Goal: Task Accomplishment & Management: Manage account settings

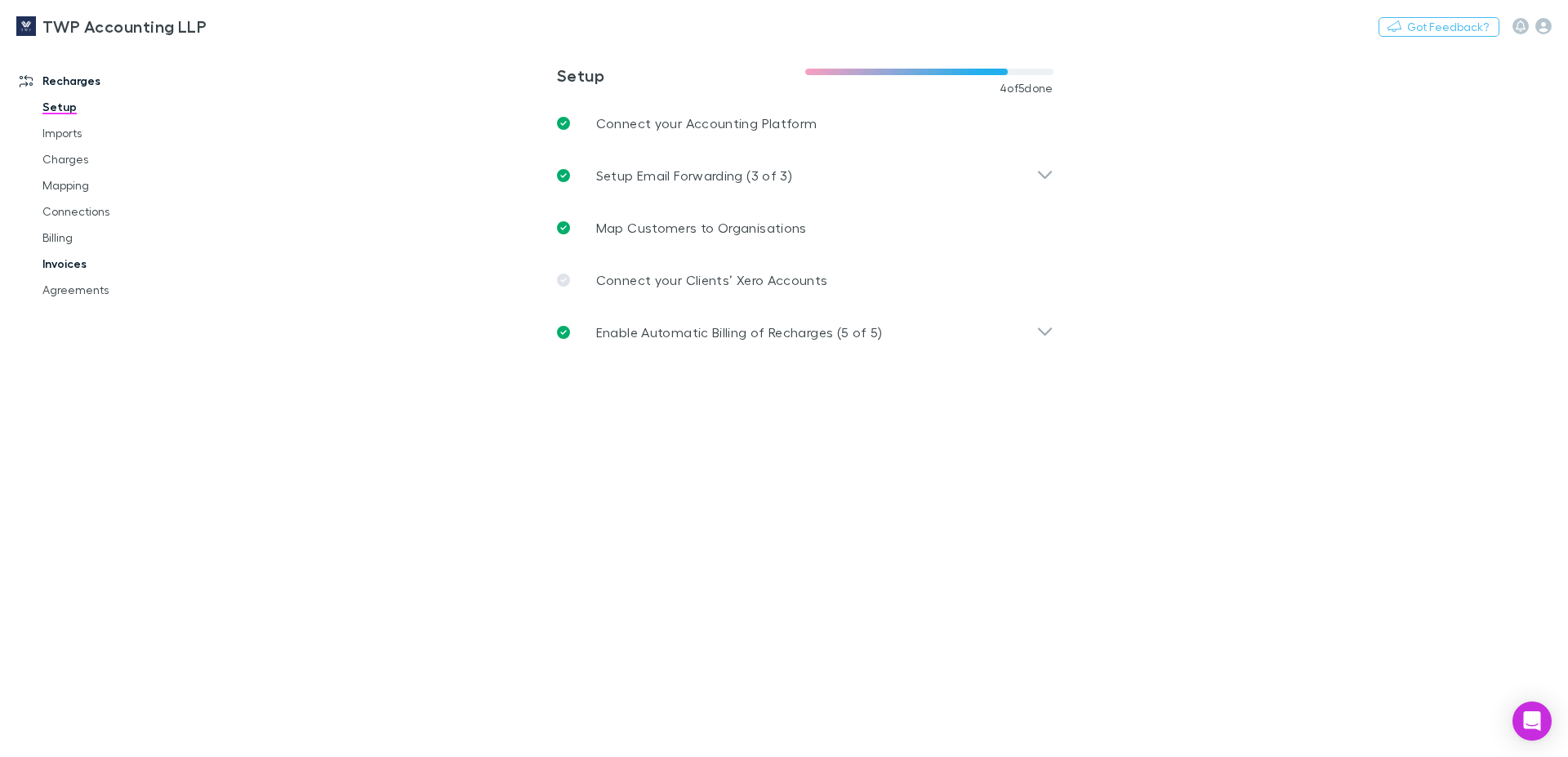
click at [59, 267] on link "Invoices" at bounding box center [124, 264] width 196 height 26
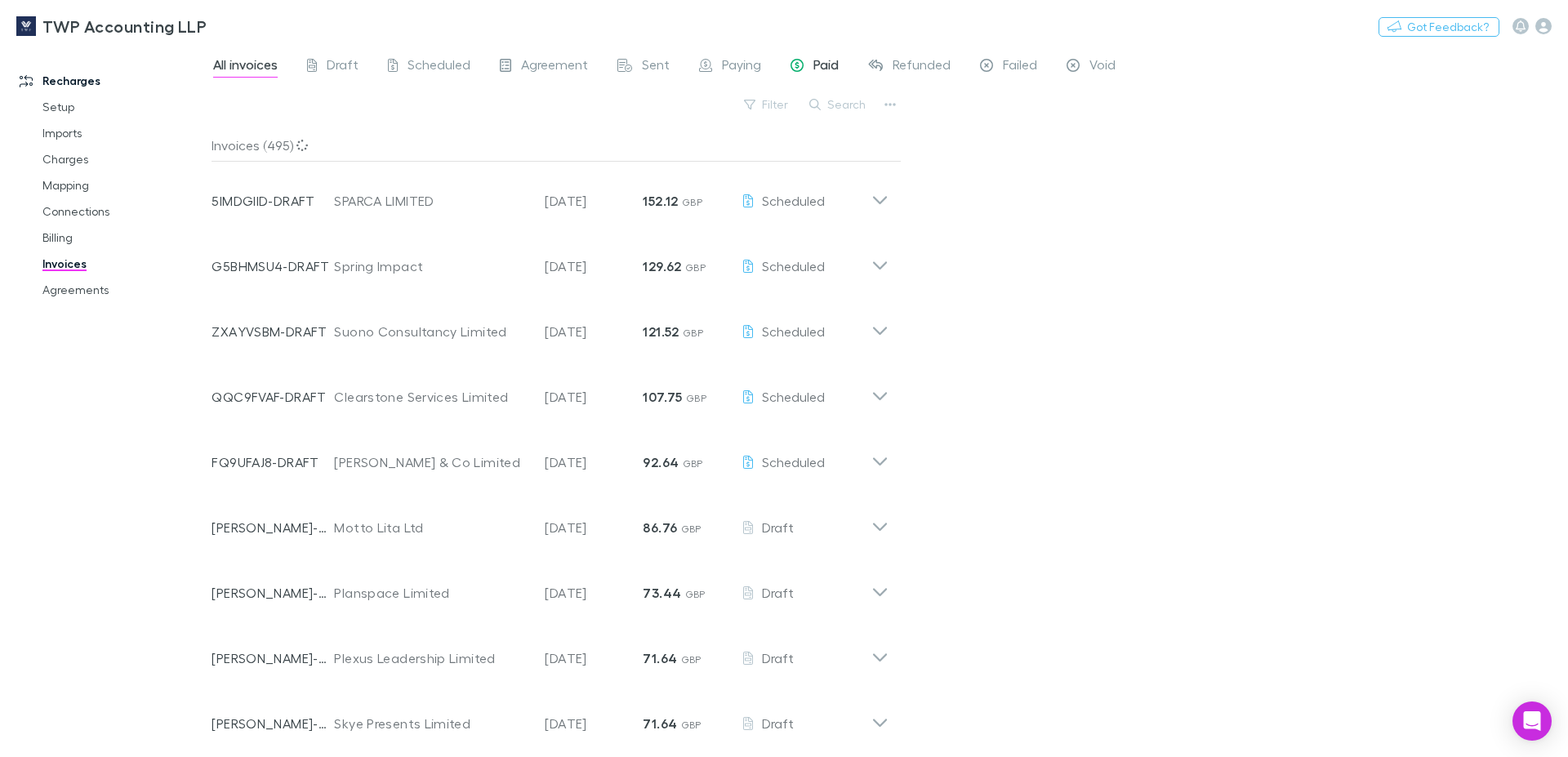
click at [823, 68] on span "Paid" at bounding box center [825, 66] width 25 height 21
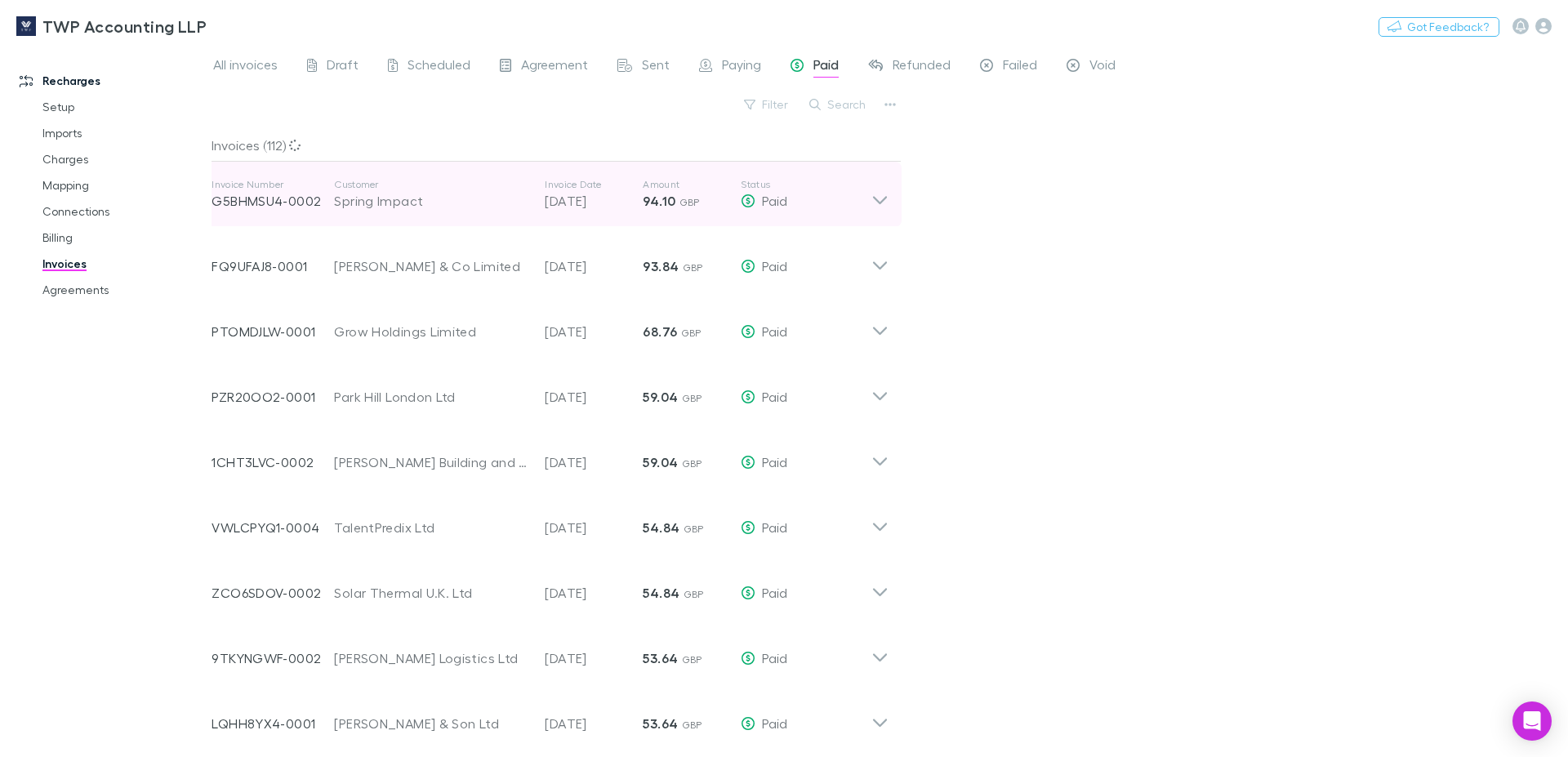
click at [871, 202] on icon at bounding box center [879, 194] width 17 height 33
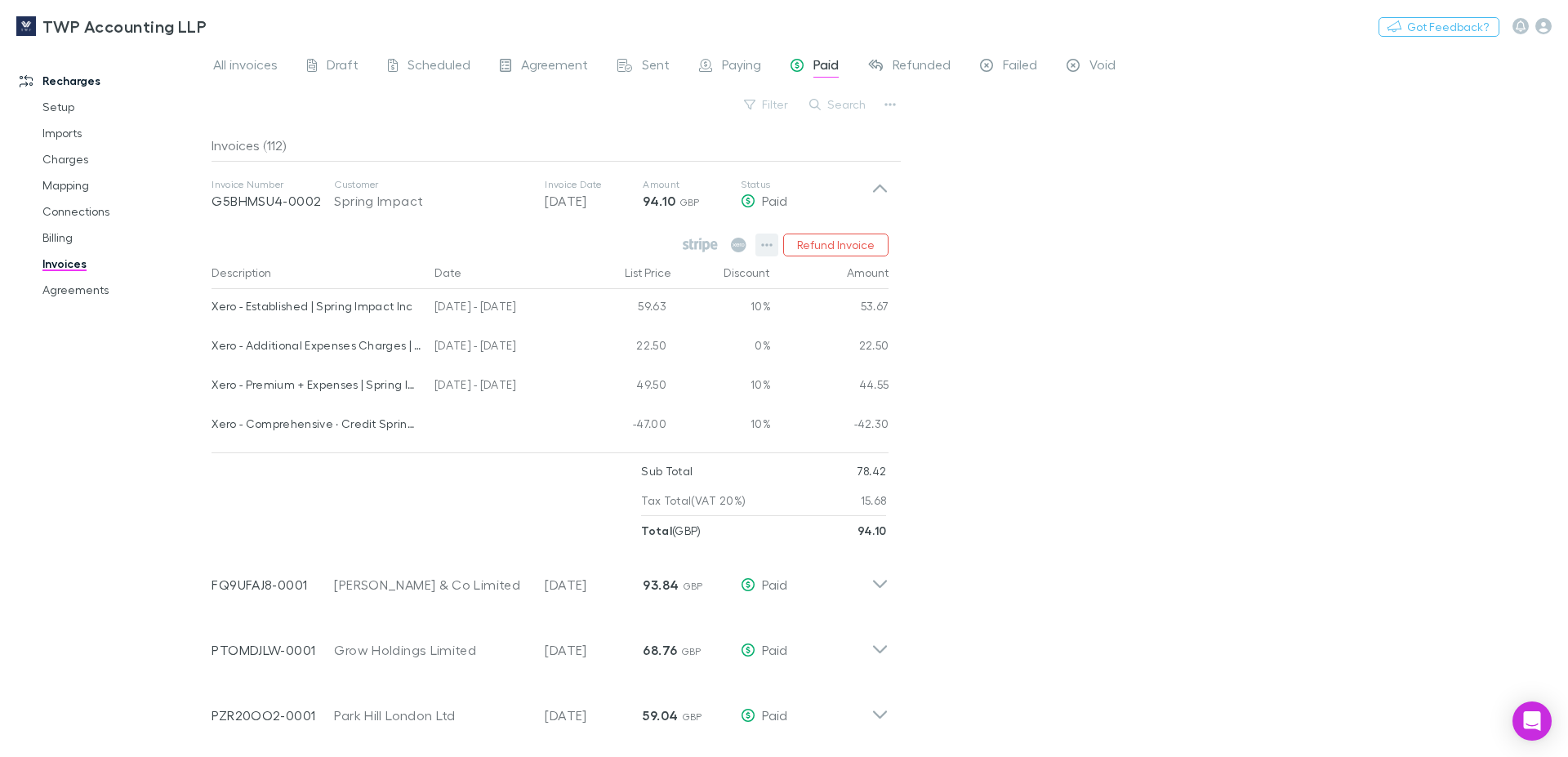
click at [762, 245] on icon "button" at bounding box center [767, 245] width 11 height 13
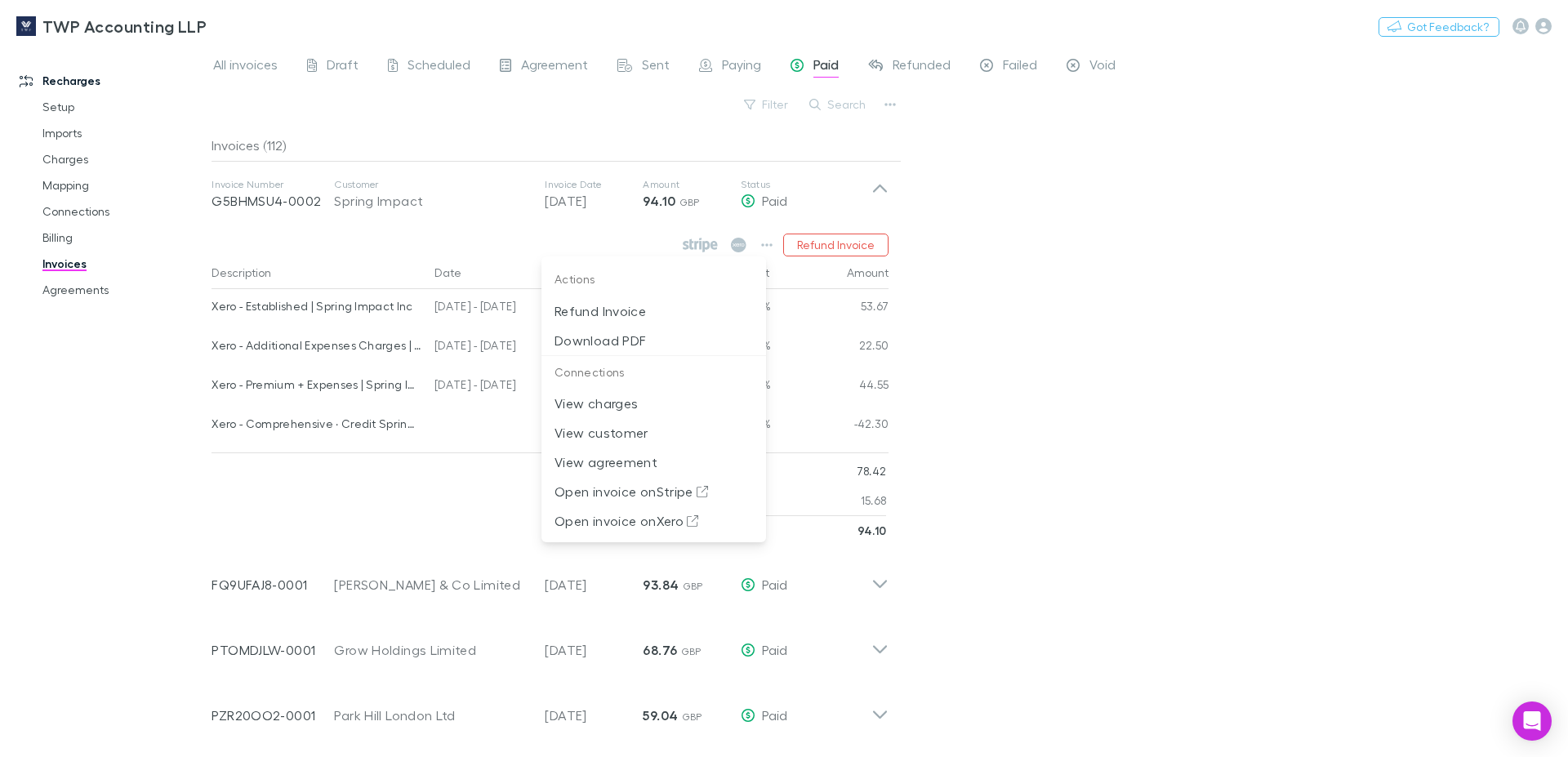
click at [755, 245] on div at bounding box center [784, 378] width 1568 height 757
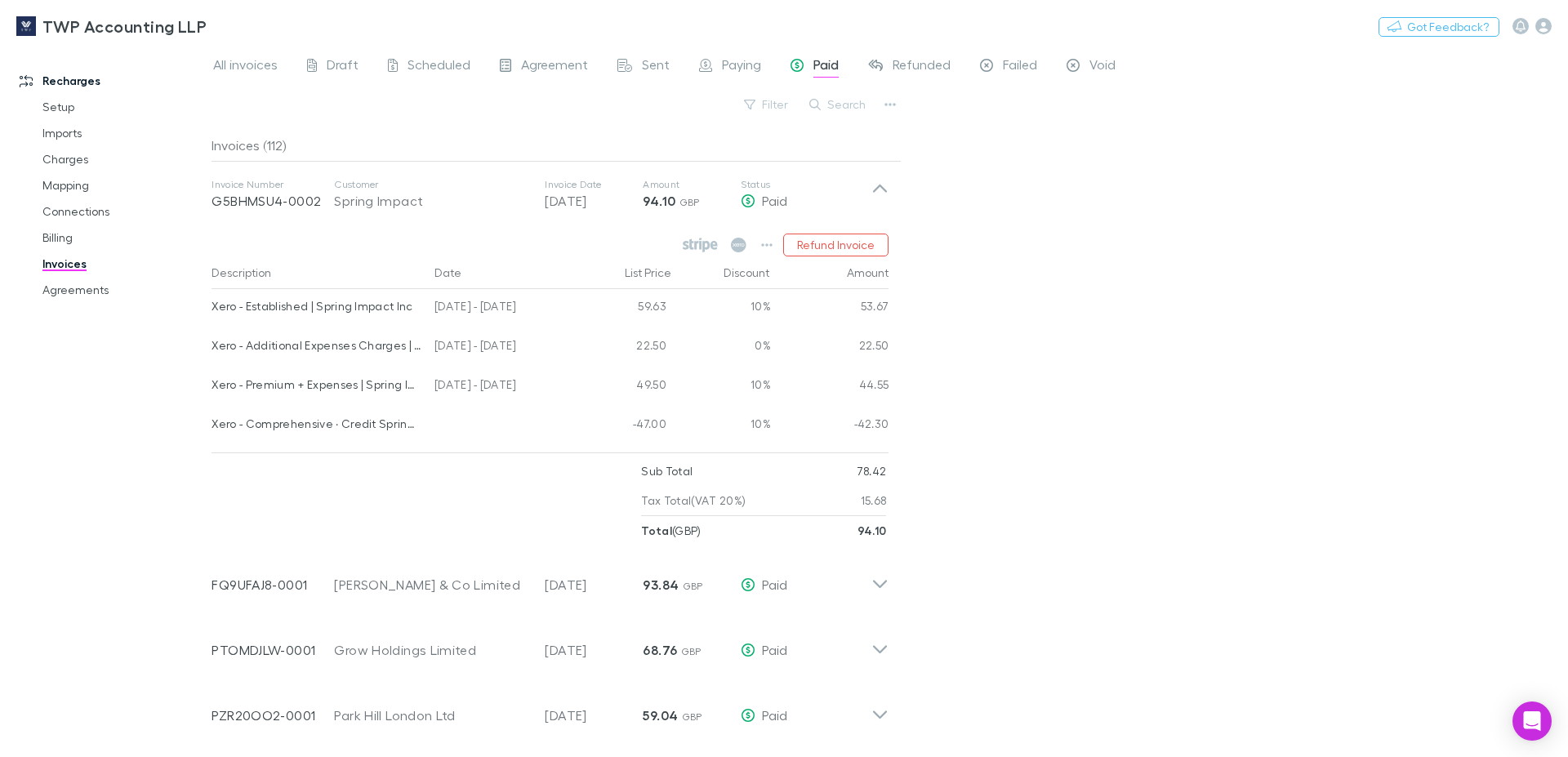
scroll to position [187, 0]
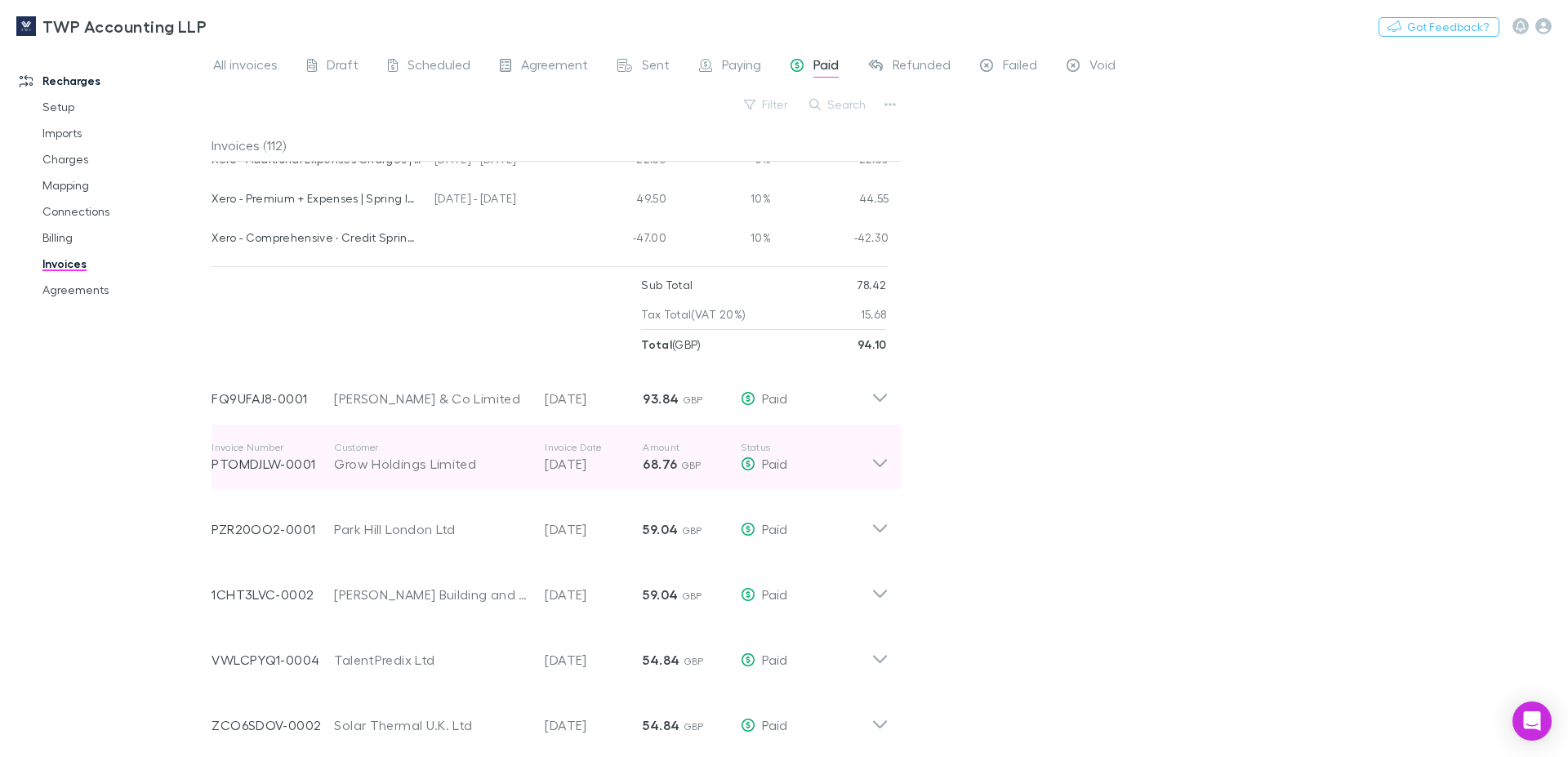
click at [871, 464] on icon at bounding box center [879, 457] width 17 height 33
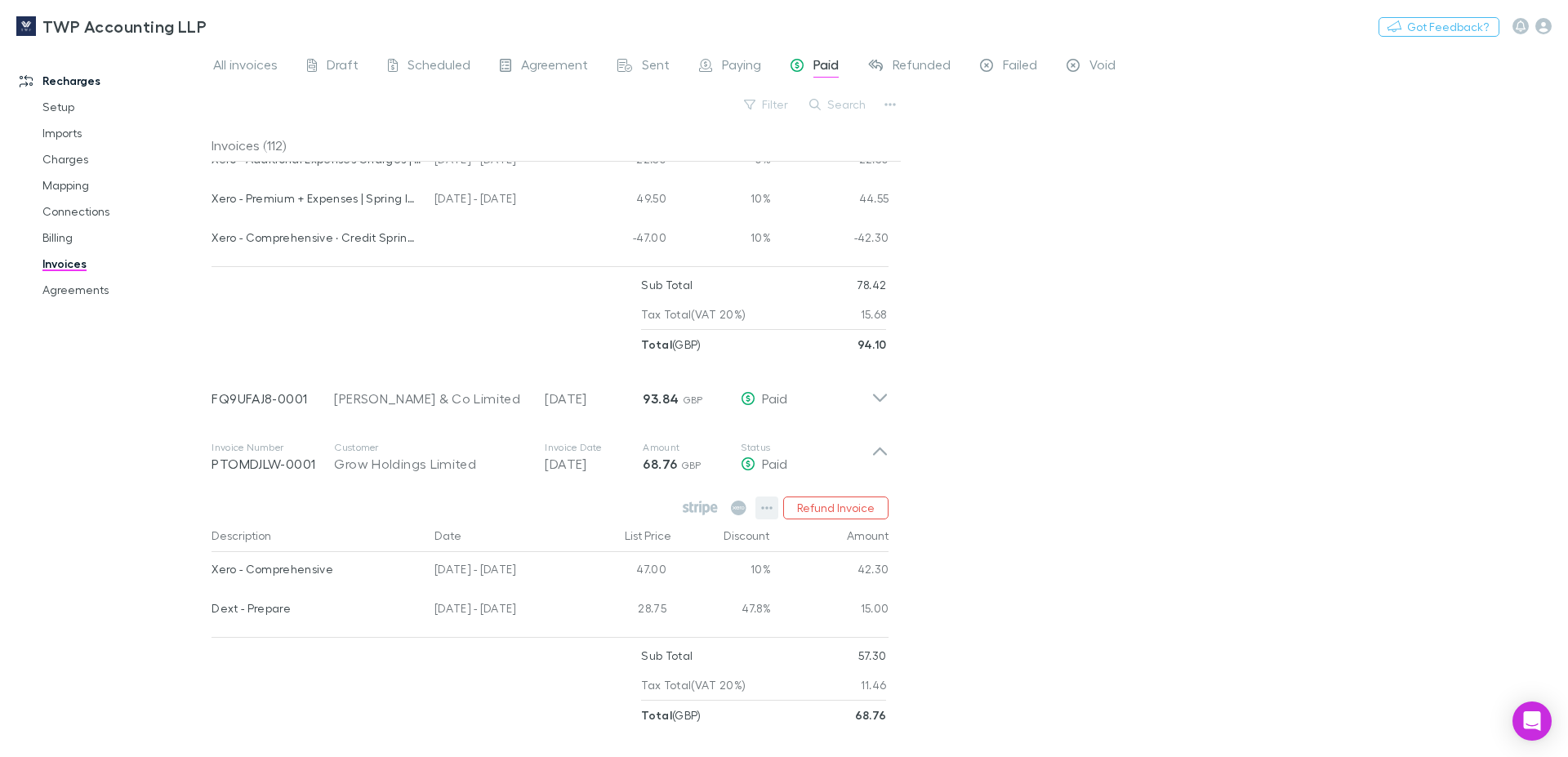
click at [762, 510] on icon "button" at bounding box center [767, 507] width 11 height 3
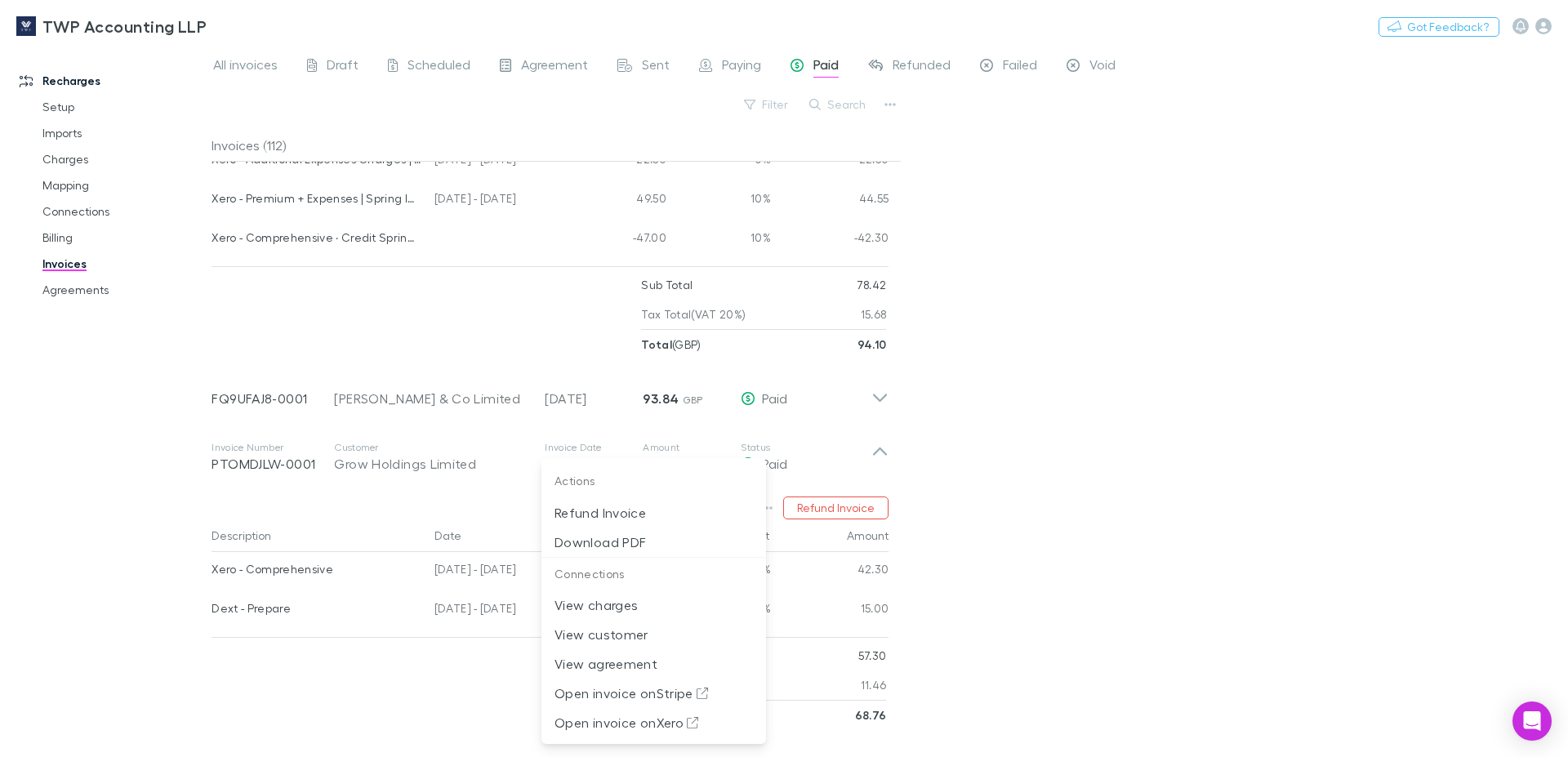
click at [1026, 454] on div at bounding box center [784, 378] width 1568 height 757
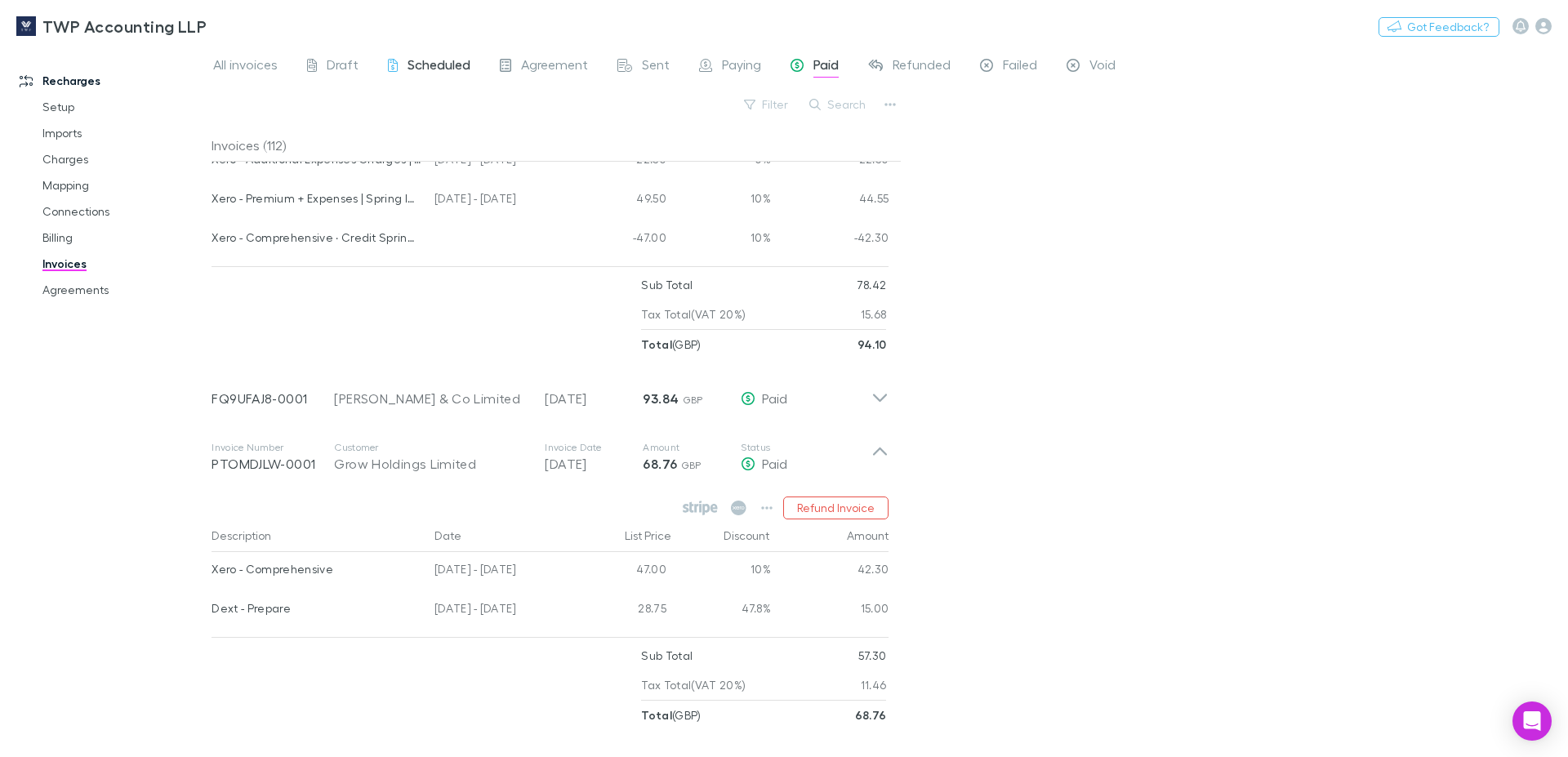
click at [428, 65] on span "Scheduled" at bounding box center [438, 66] width 63 height 21
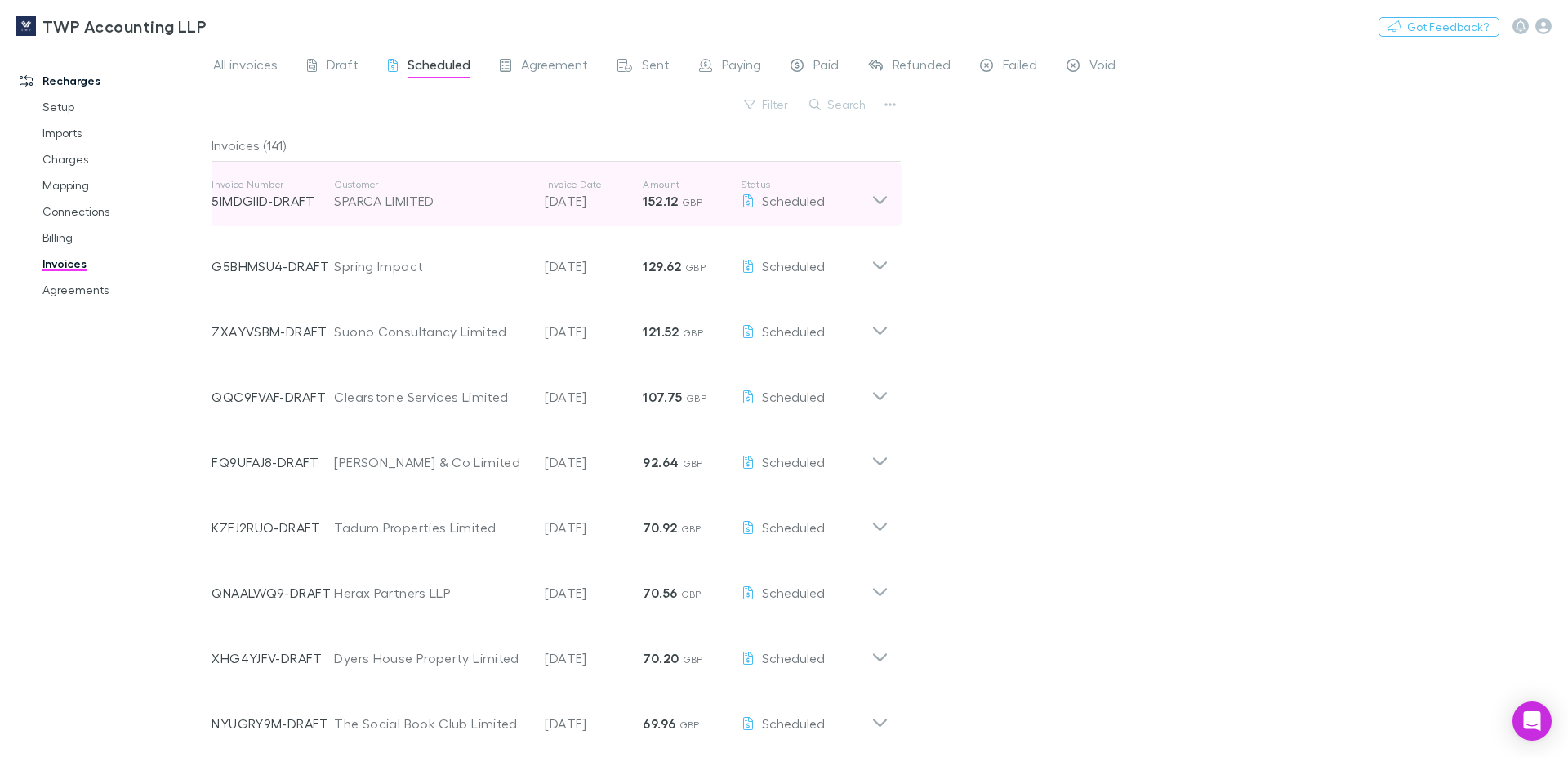
click at [873, 200] on icon at bounding box center [880, 200] width 14 height 8
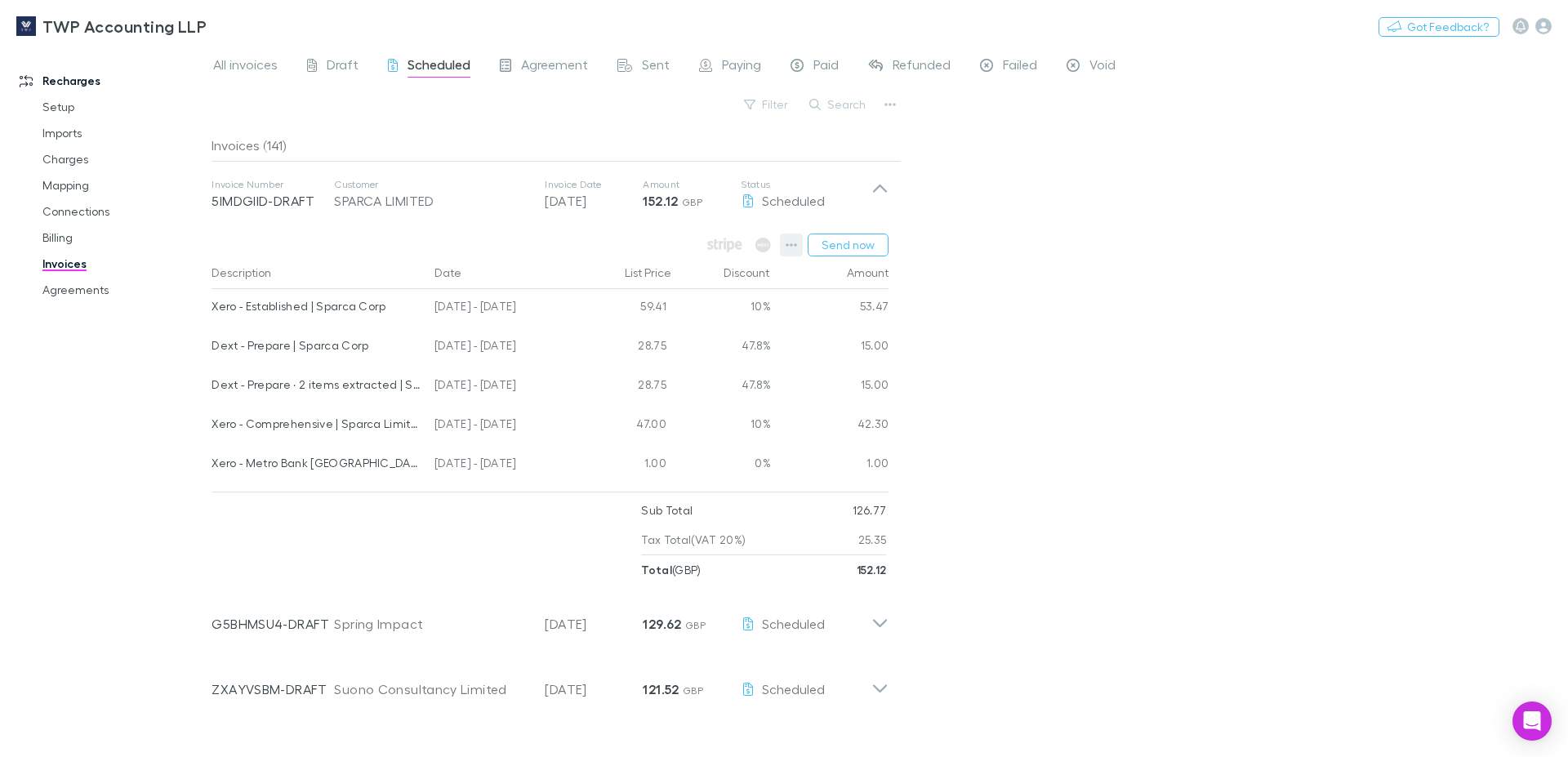
click at [786, 245] on icon "button" at bounding box center [791, 245] width 11 height 3
click at [1028, 241] on div at bounding box center [784, 378] width 1568 height 757
click at [835, 106] on button "Search" at bounding box center [838, 105] width 74 height 20
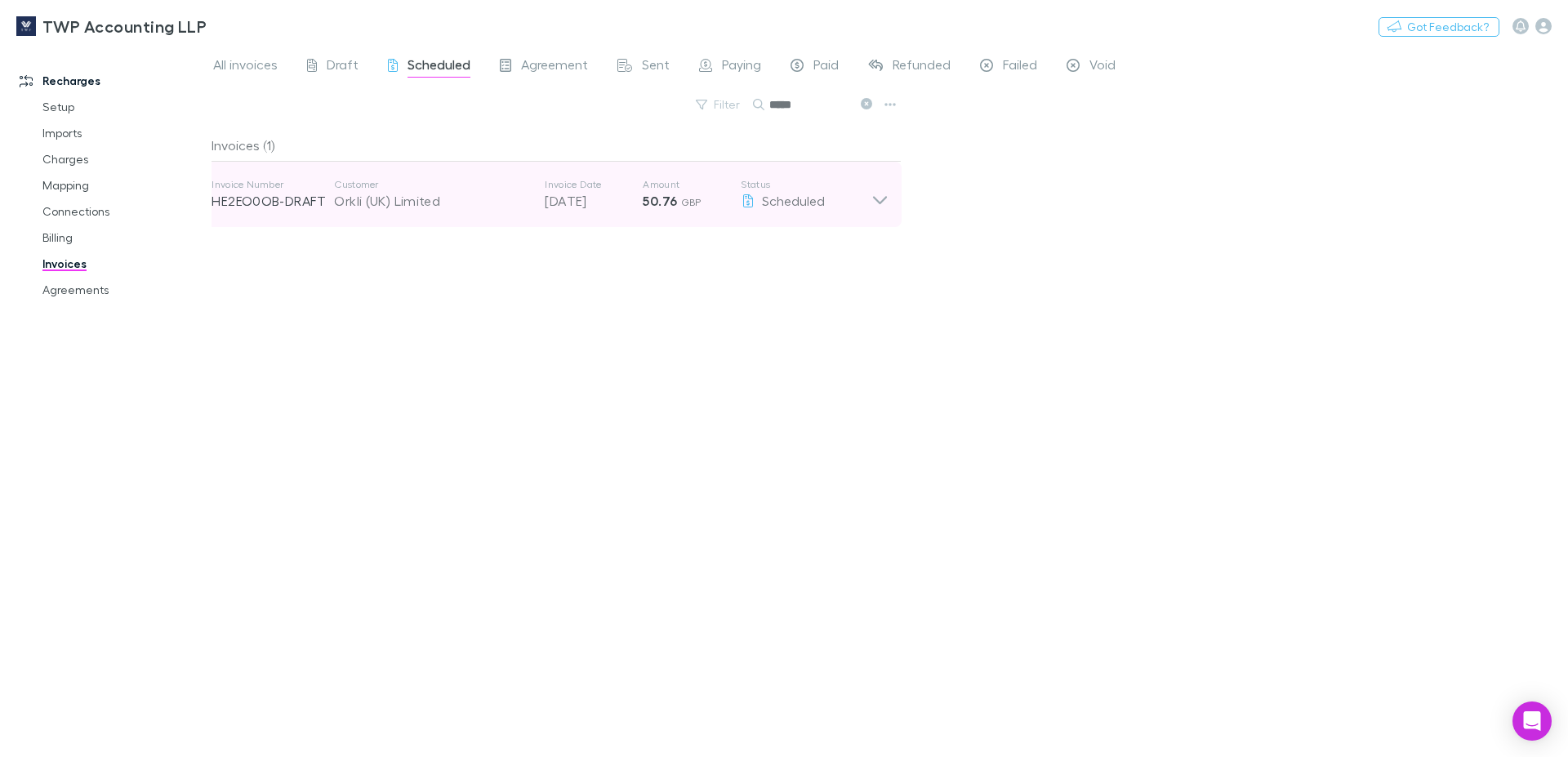
type input "*****"
click at [882, 204] on icon at bounding box center [879, 194] width 17 height 33
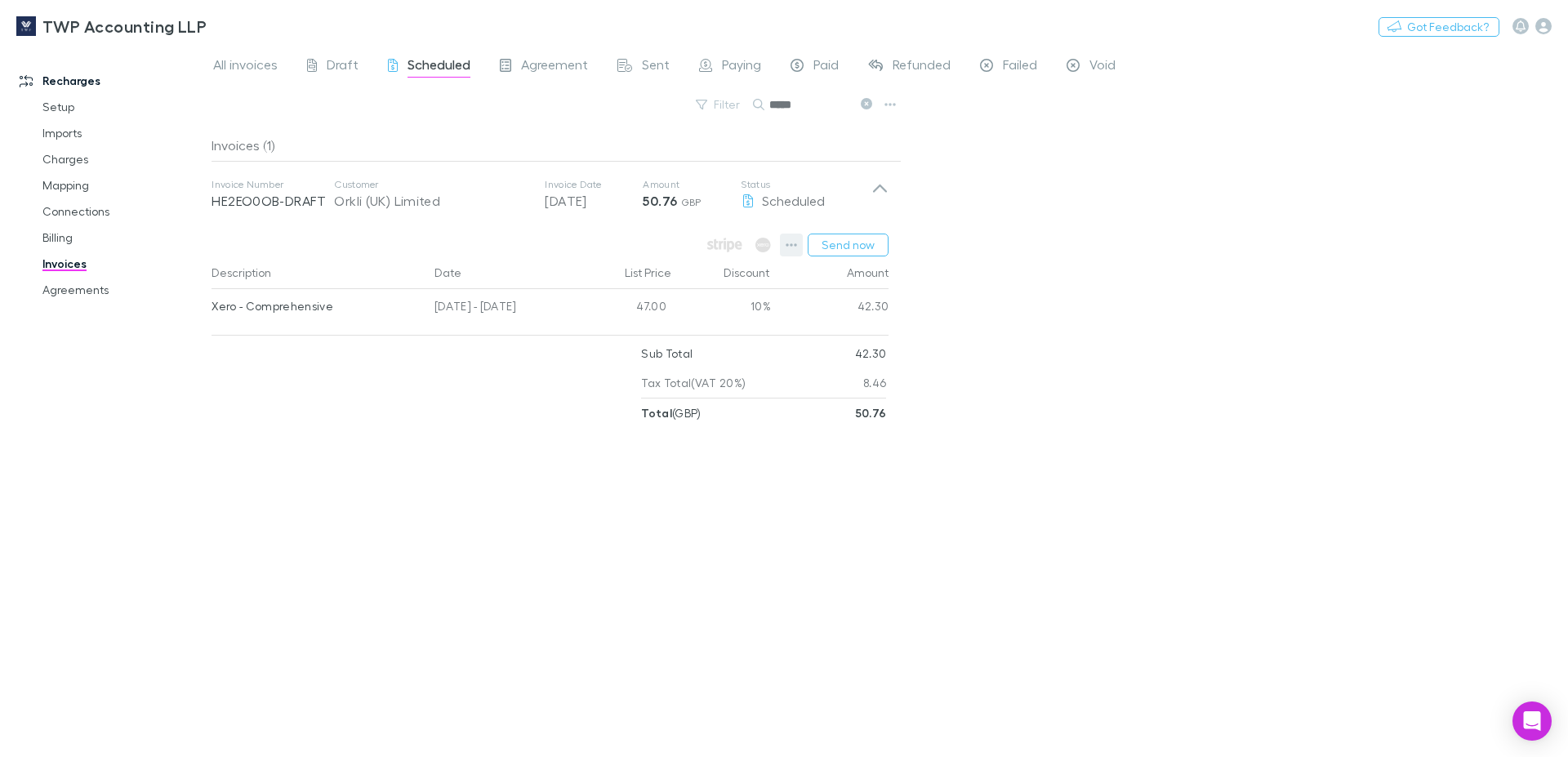
click at [791, 245] on icon "button" at bounding box center [790, 245] width 11 height 13
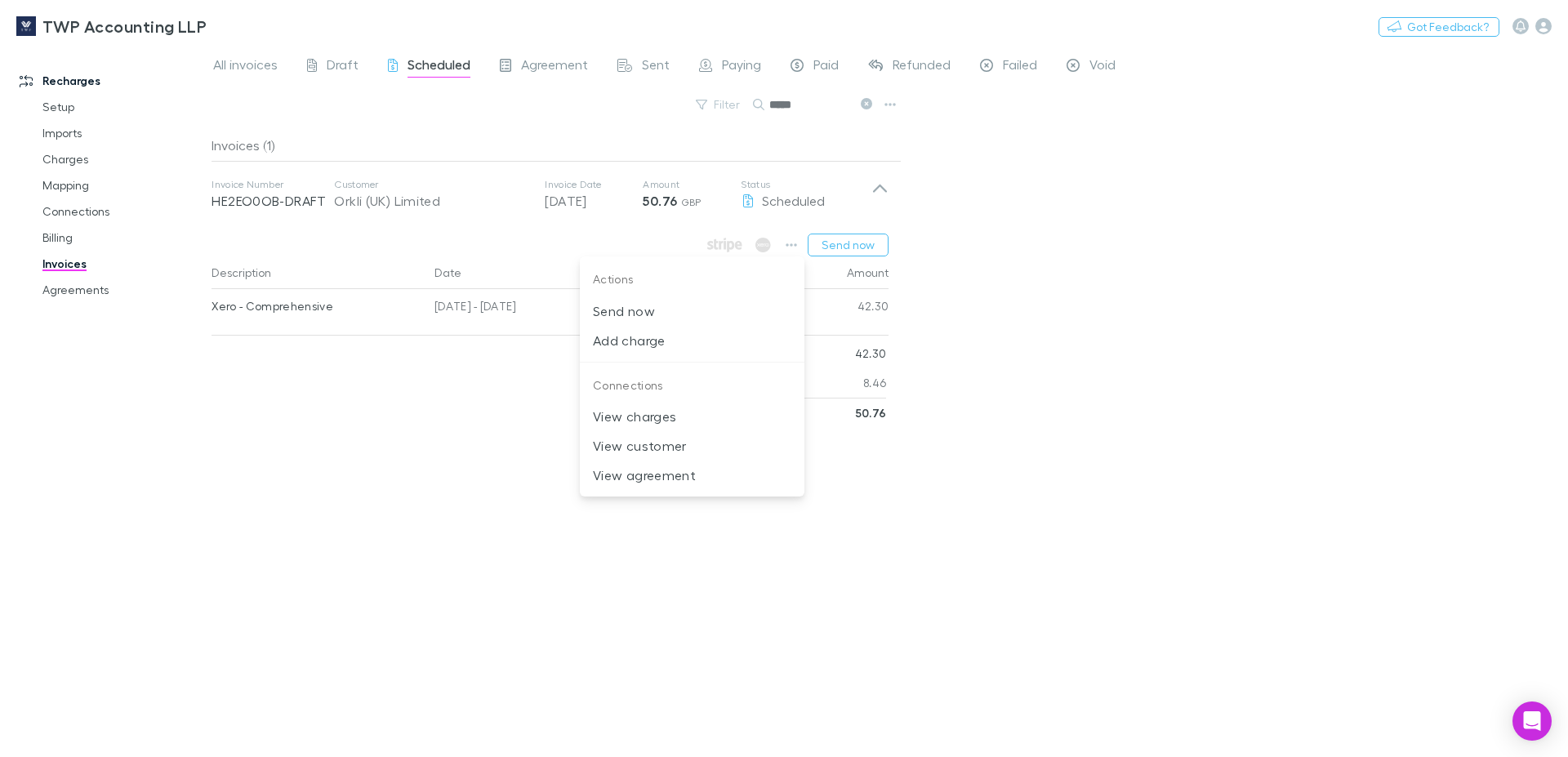
click at [824, 106] on div at bounding box center [784, 378] width 1568 height 757
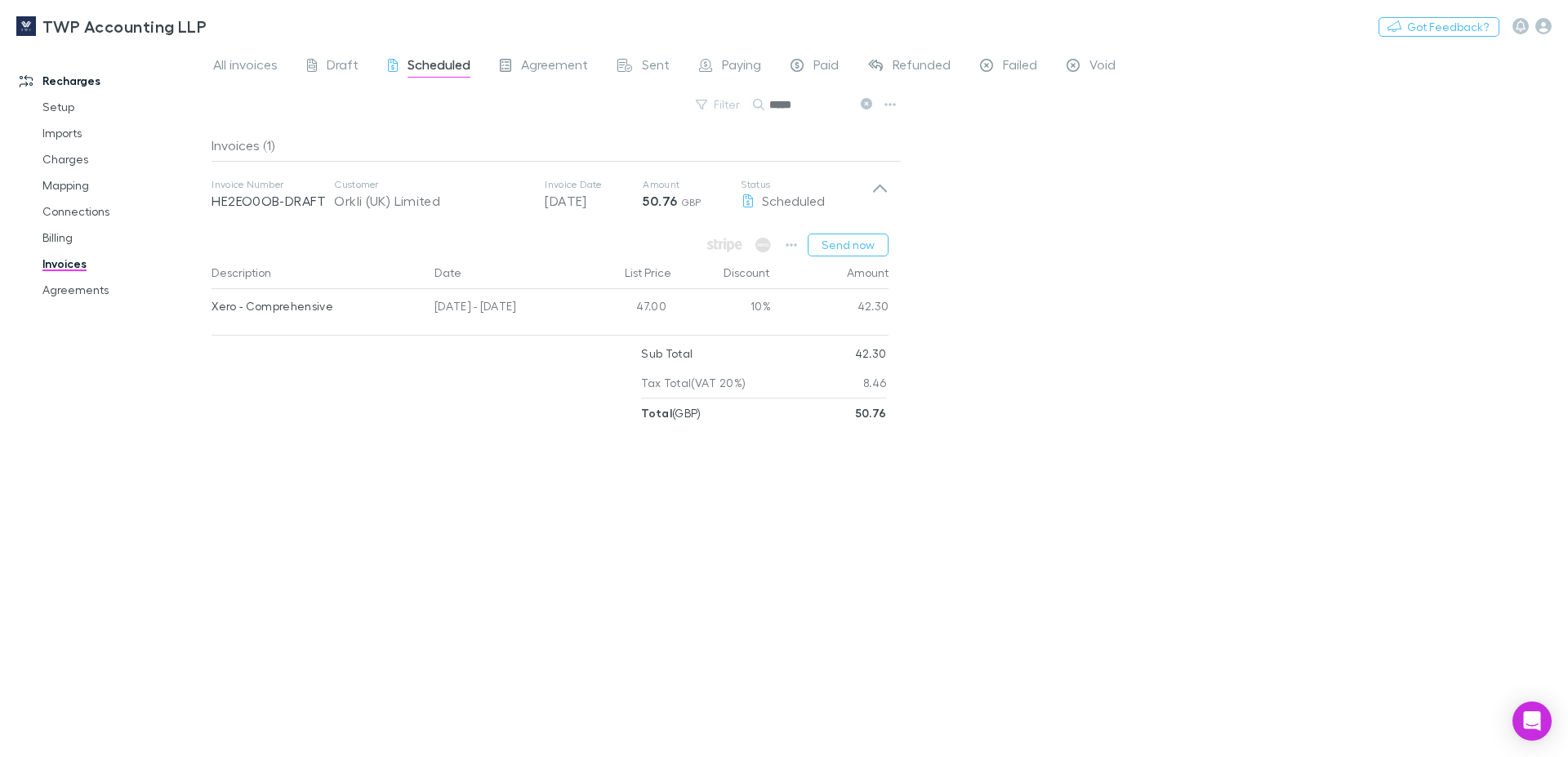
click at [862, 102] on icon at bounding box center [865, 103] width 11 height 11
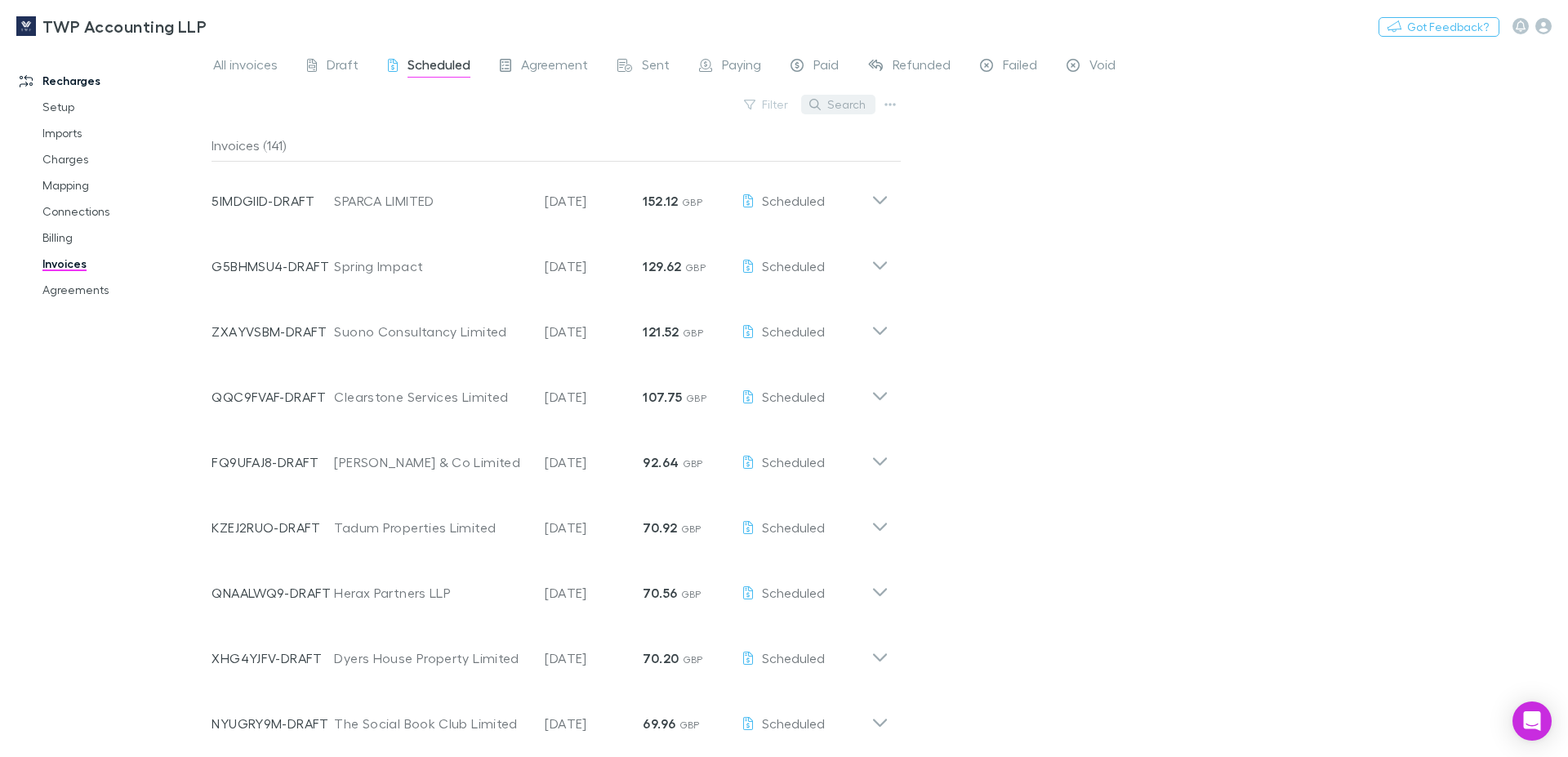
click at [831, 106] on button "Search" at bounding box center [838, 105] width 74 height 20
click at [234, 61] on span "All invoices" at bounding box center [246, 66] width 65 height 21
click at [848, 103] on button "Search" at bounding box center [838, 105] width 74 height 20
type input "*******"
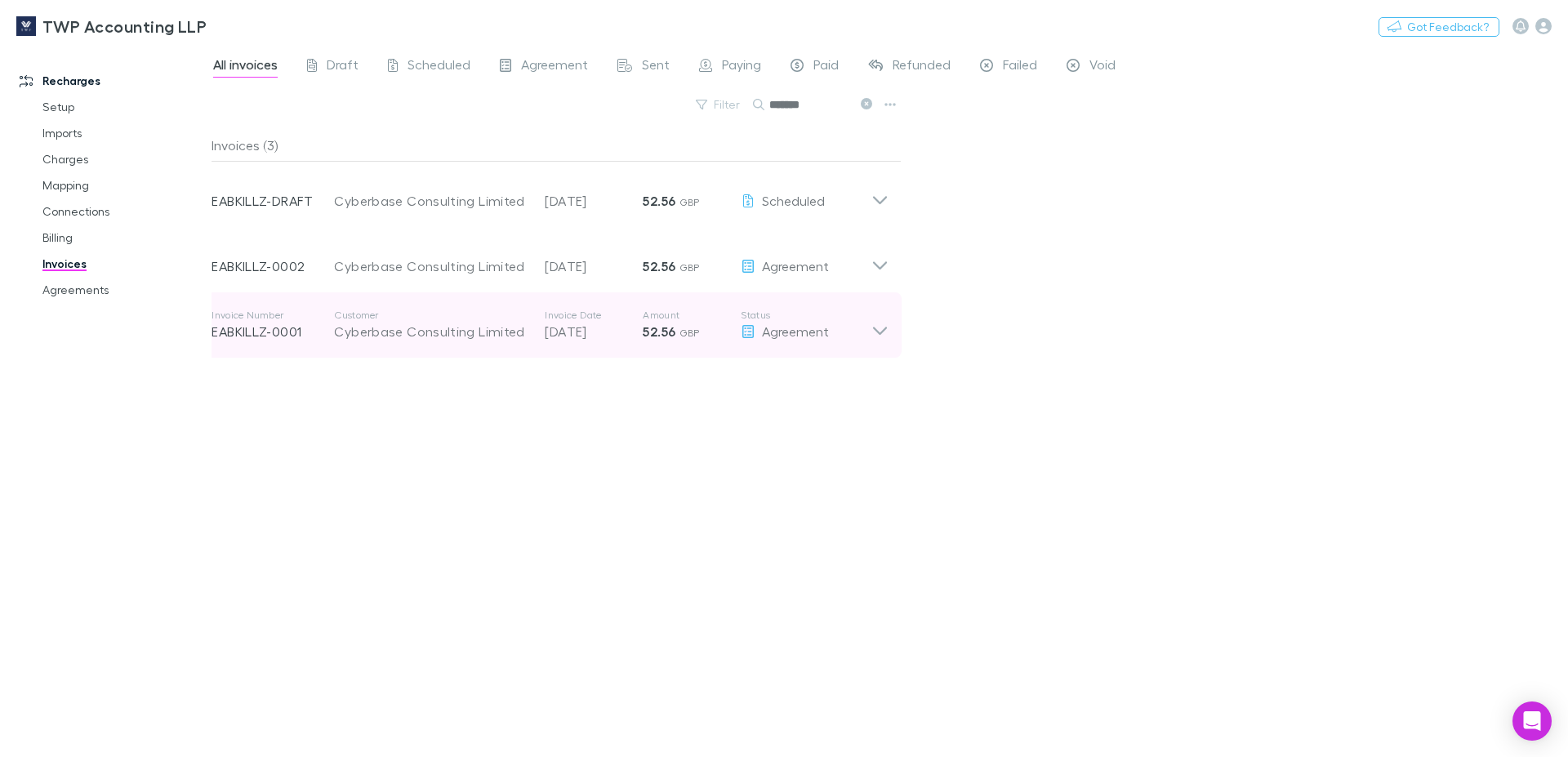
click at [876, 338] on icon at bounding box center [879, 325] width 17 height 33
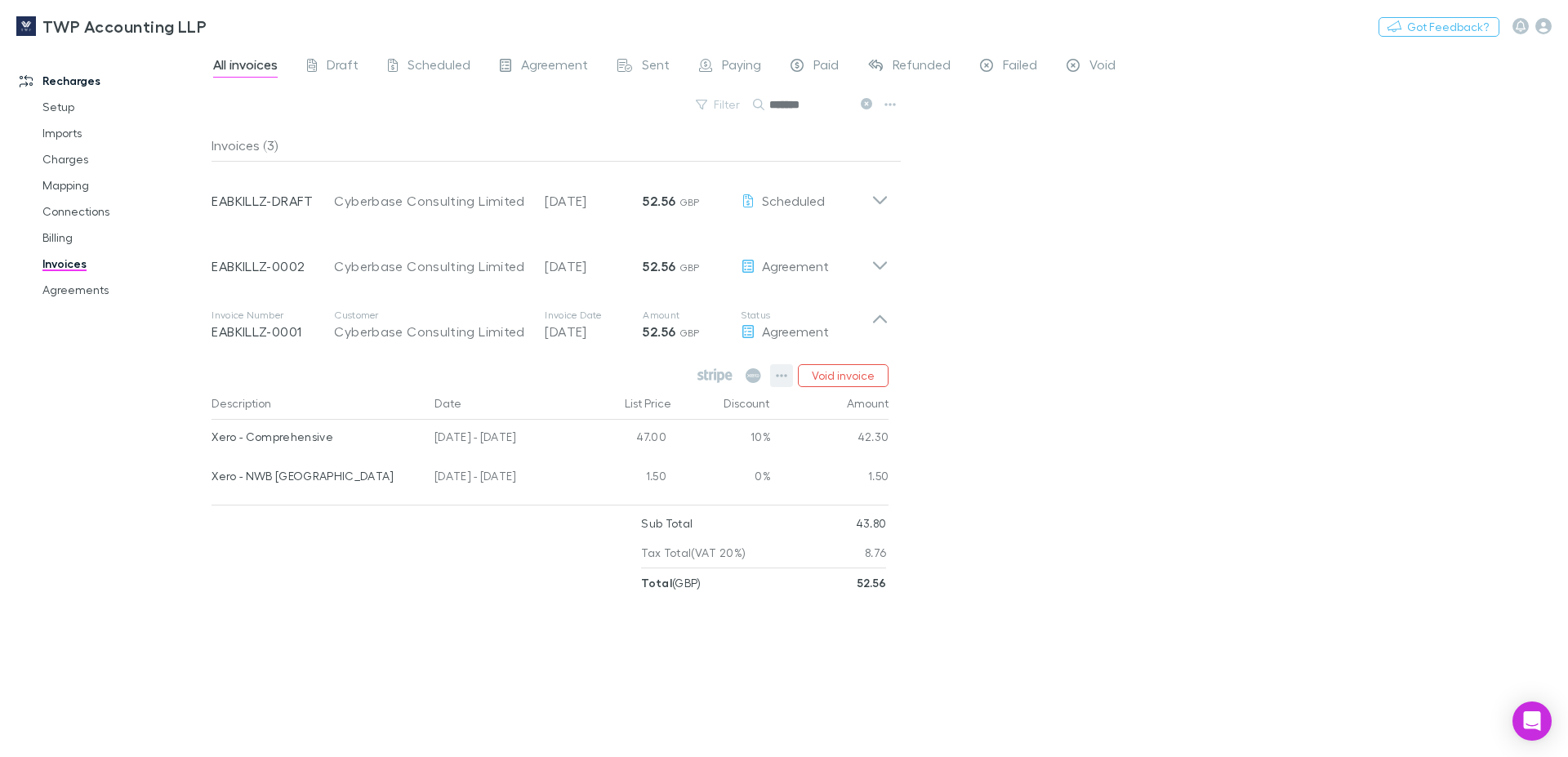
click at [780, 378] on icon "button" at bounding box center [782, 376] width 11 height 3
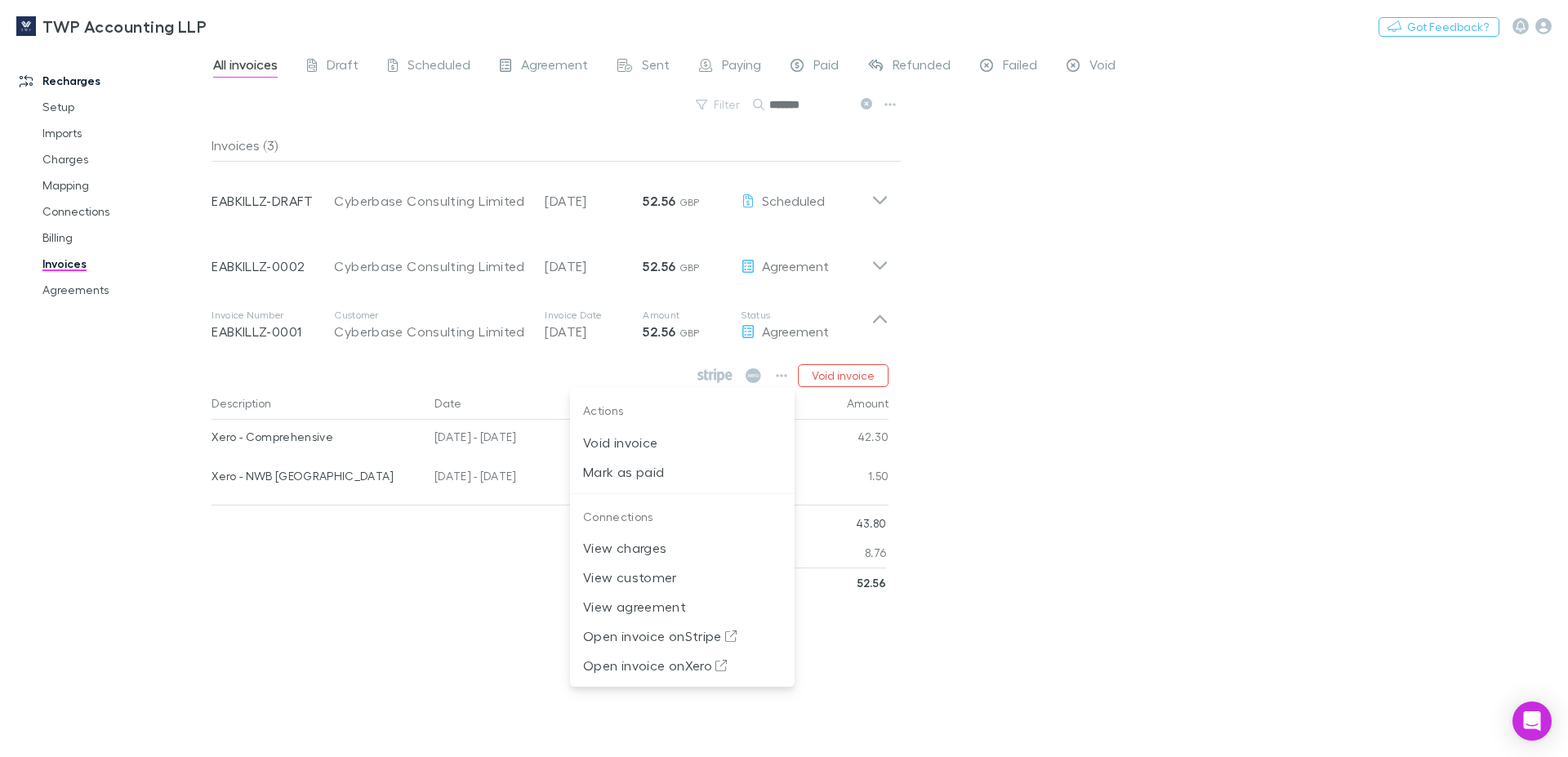
click at [805, 70] on div at bounding box center [784, 378] width 1568 height 757
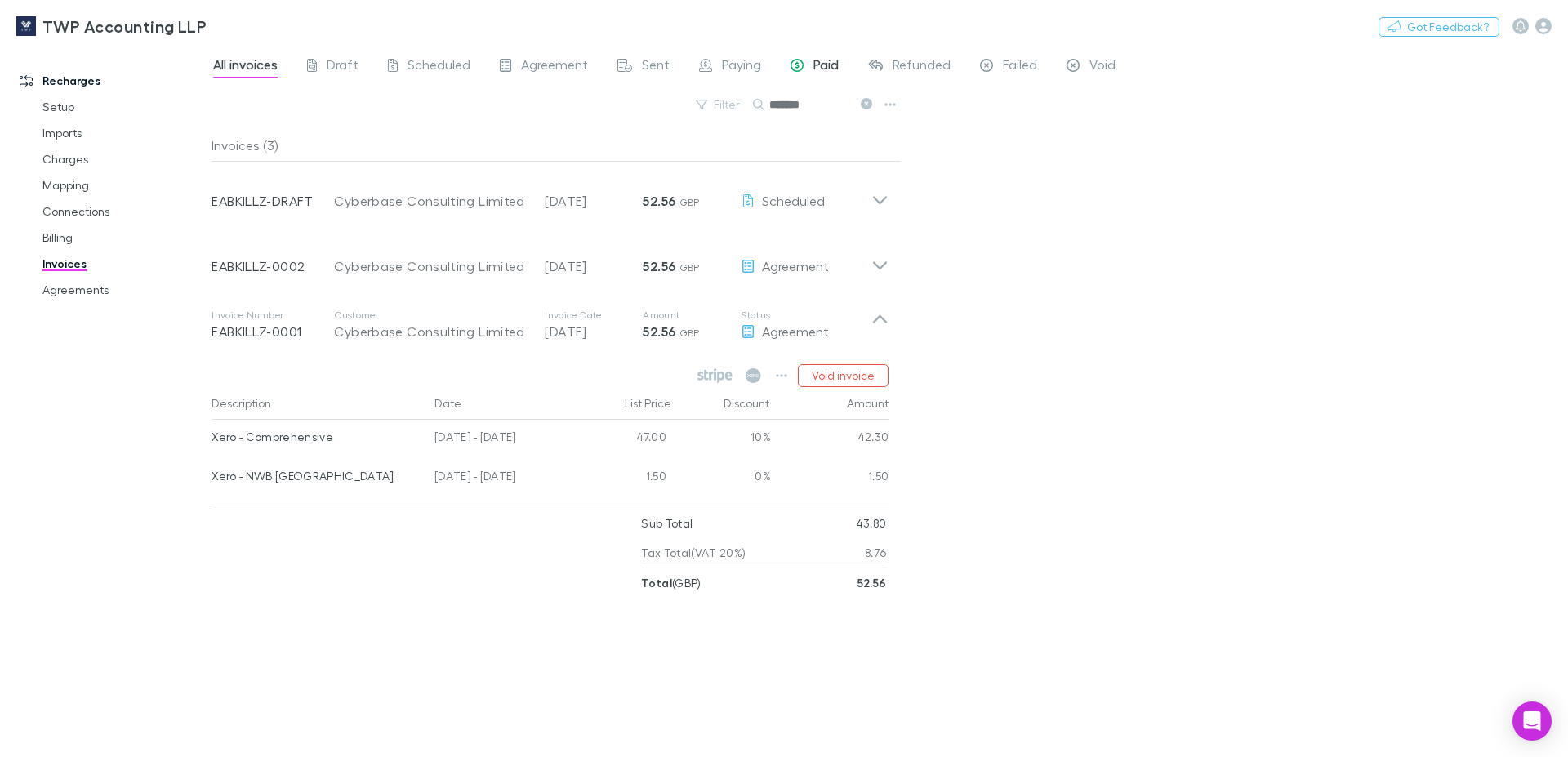
click at [819, 65] on span "Paid" at bounding box center [825, 66] width 25 height 21
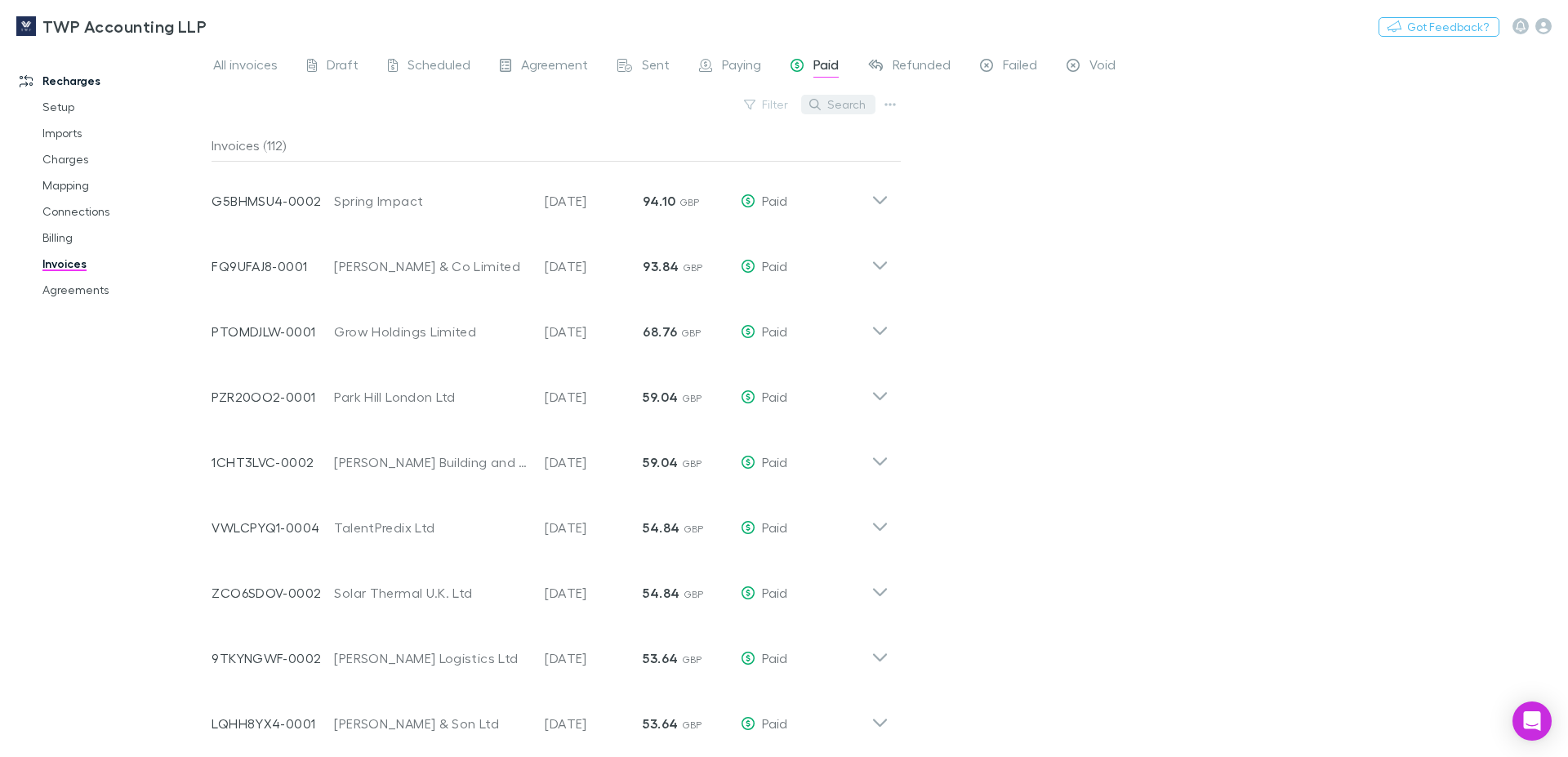
click at [835, 109] on button "Search" at bounding box center [838, 105] width 74 height 20
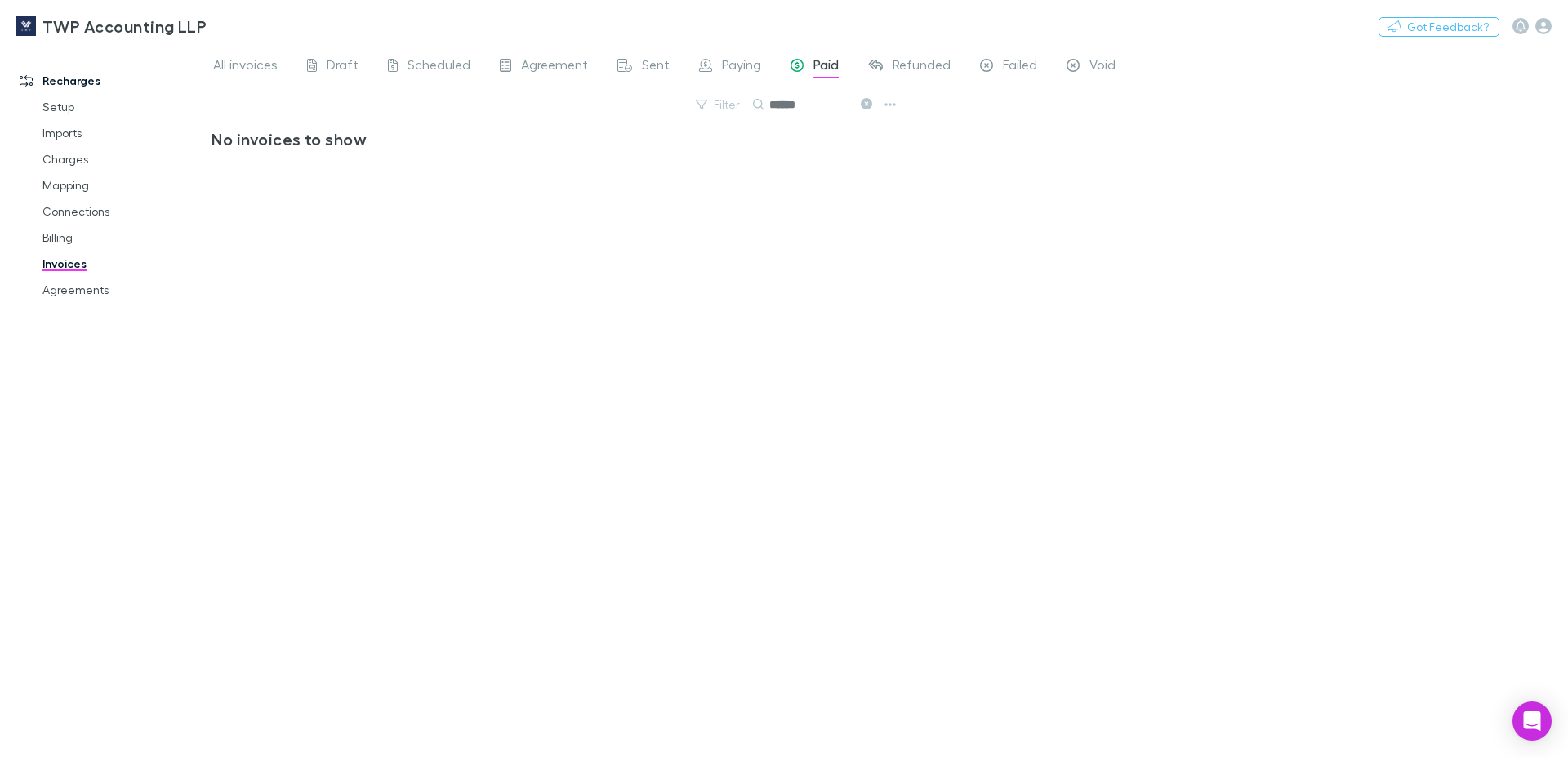
type input "******"
drag, startPoint x: 816, startPoint y: 108, endPoint x: 765, endPoint y: 106, distance: 51.0
click at [770, 106] on input "******" at bounding box center [810, 104] width 82 height 23
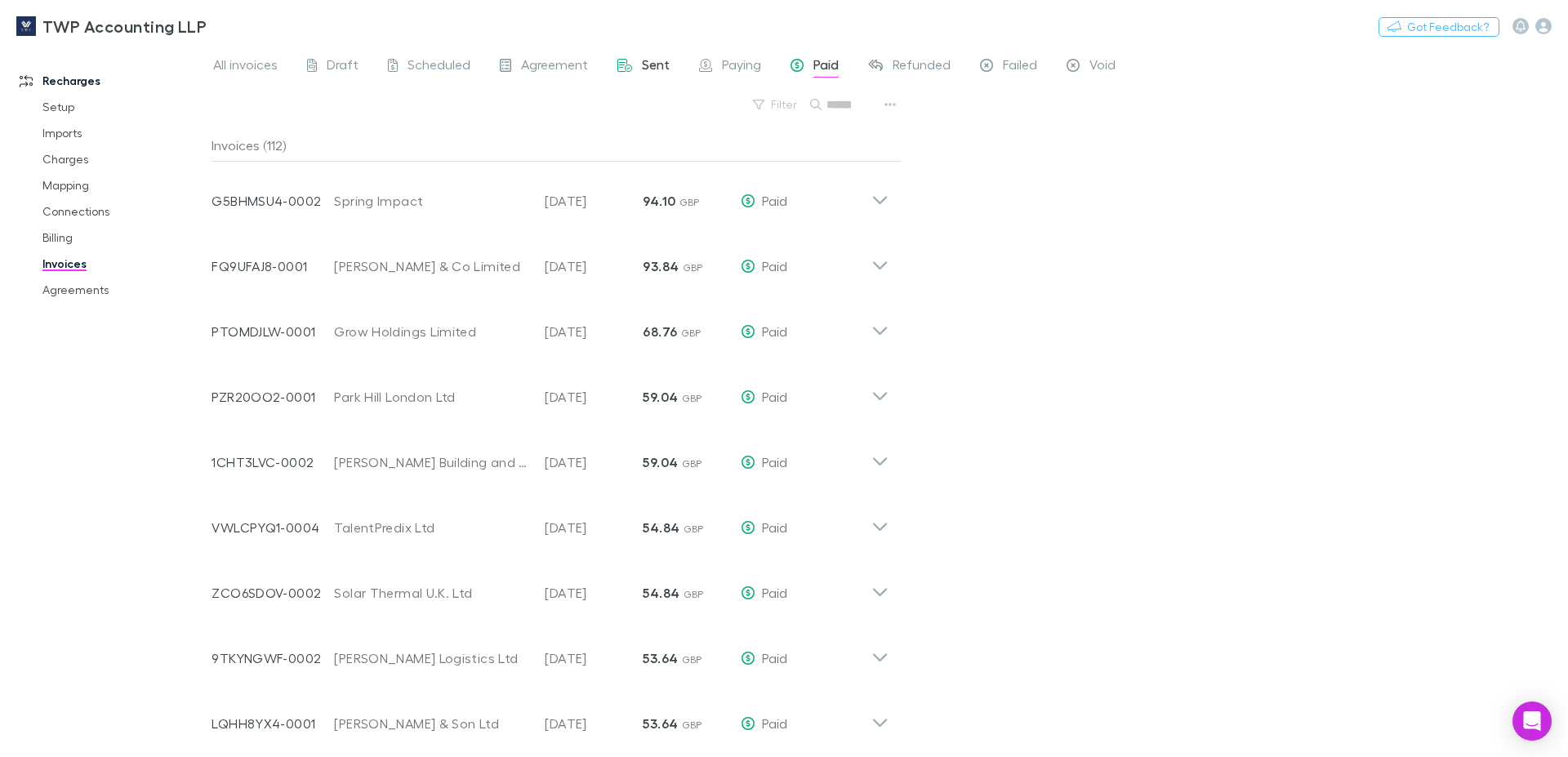
click at [653, 66] on span "Sent" at bounding box center [656, 66] width 28 height 21
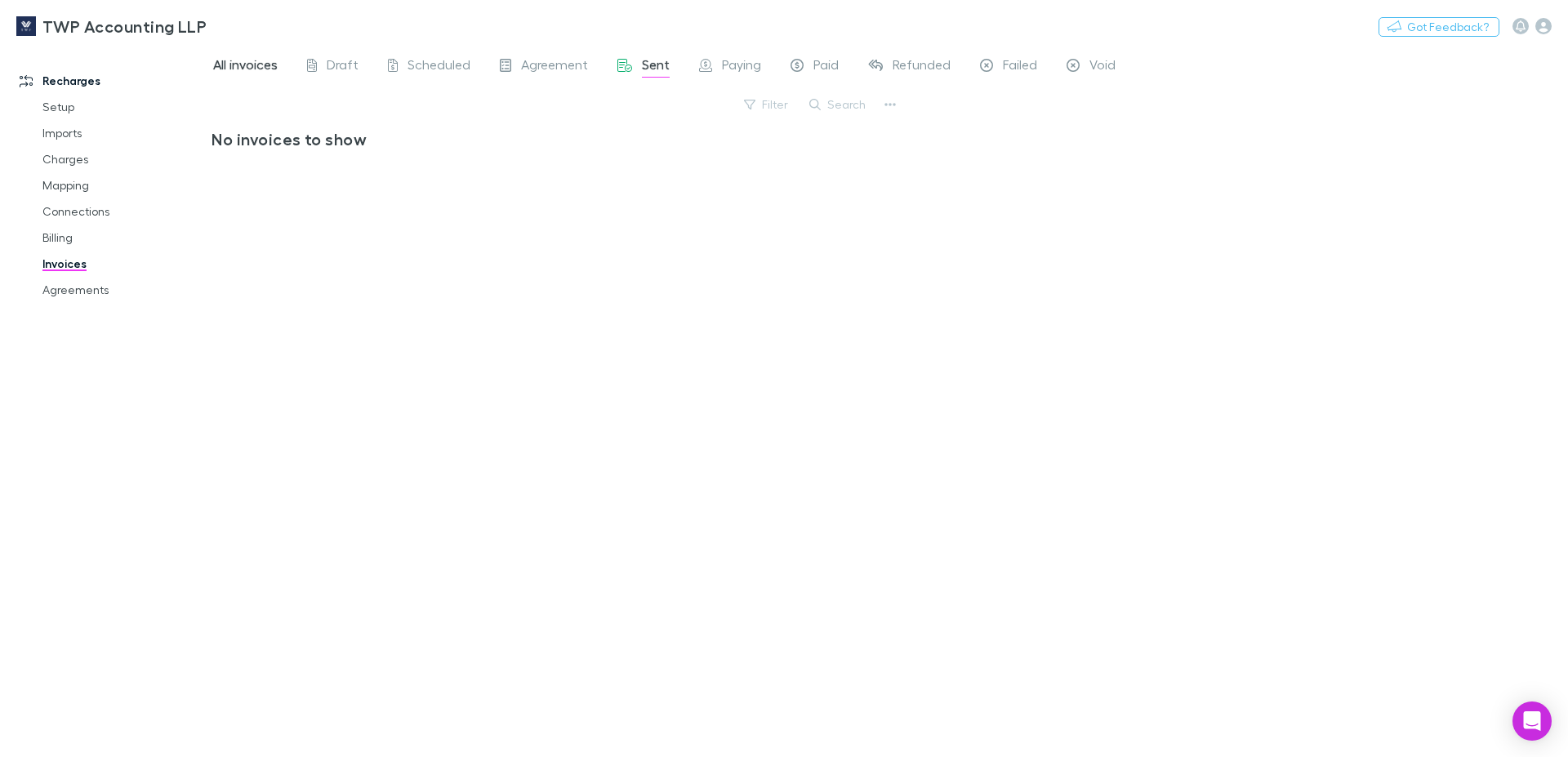
click at [251, 68] on span "All invoices" at bounding box center [246, 66] width 65 height 21
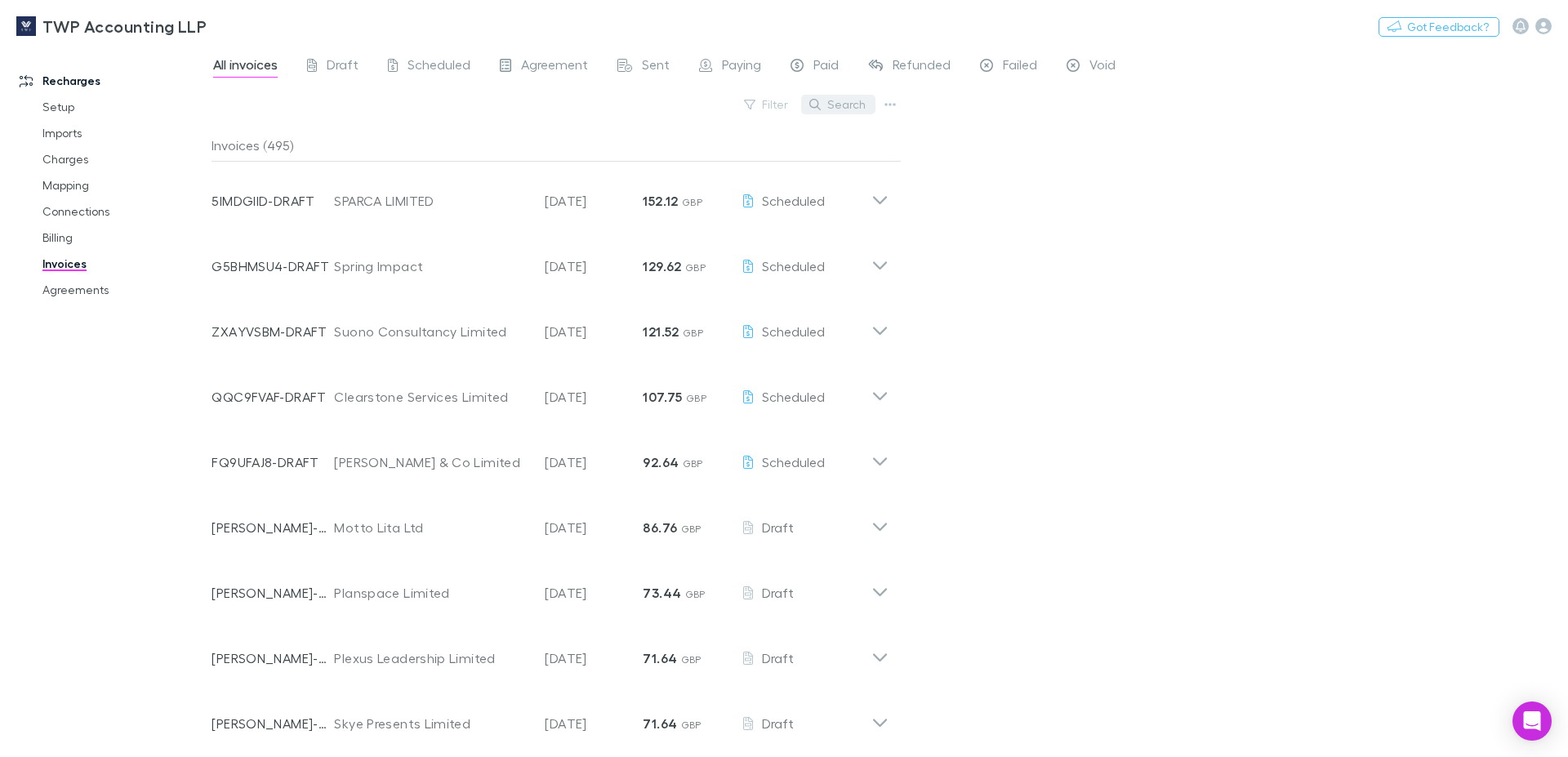
click at [846, 109] on button "Search" at bounding box center [838, 105] width 74 height 20
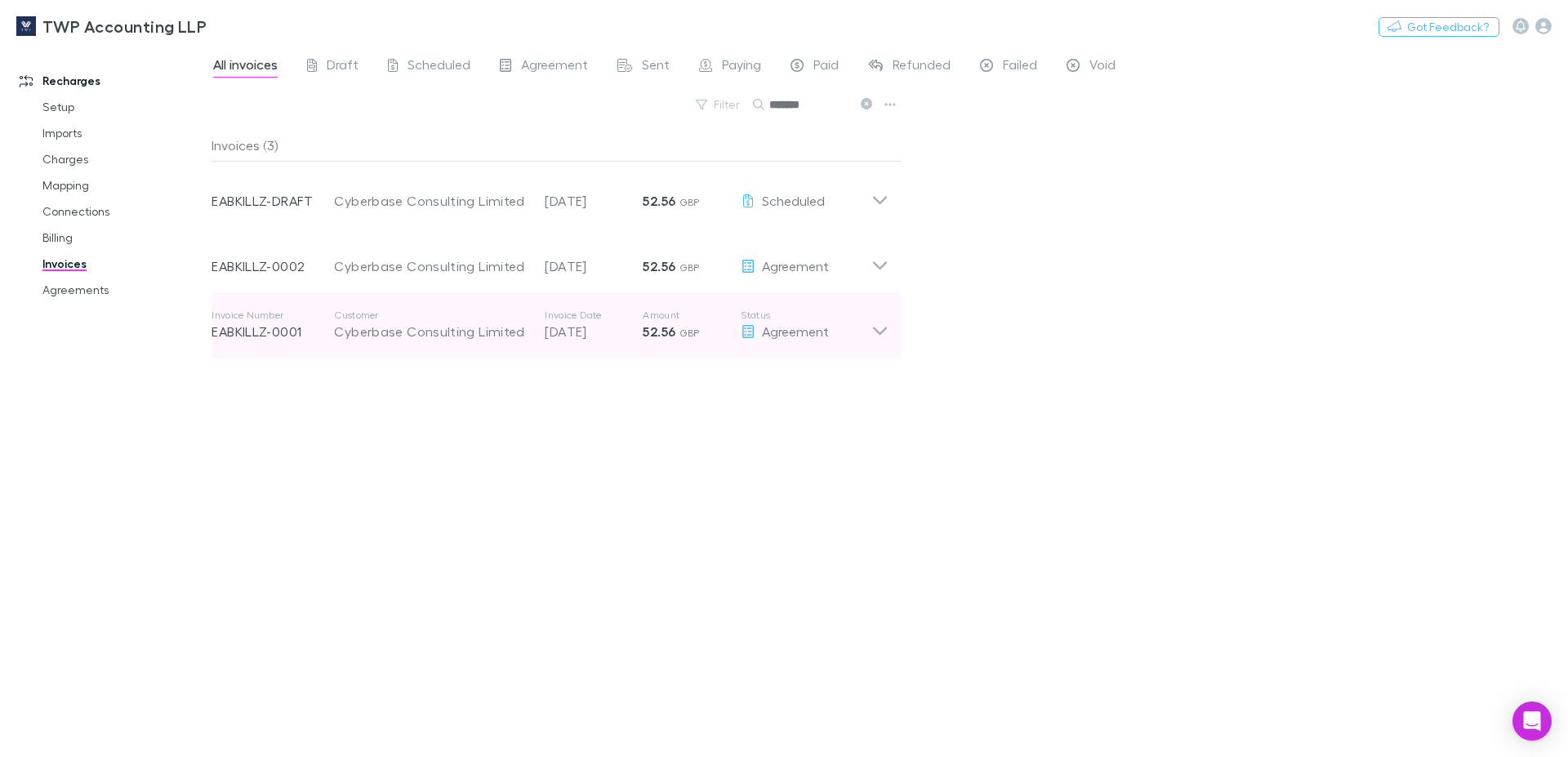
type input "*******"
click at [881, 336] on icon at bounding box center [879, 325] width 17 height 33
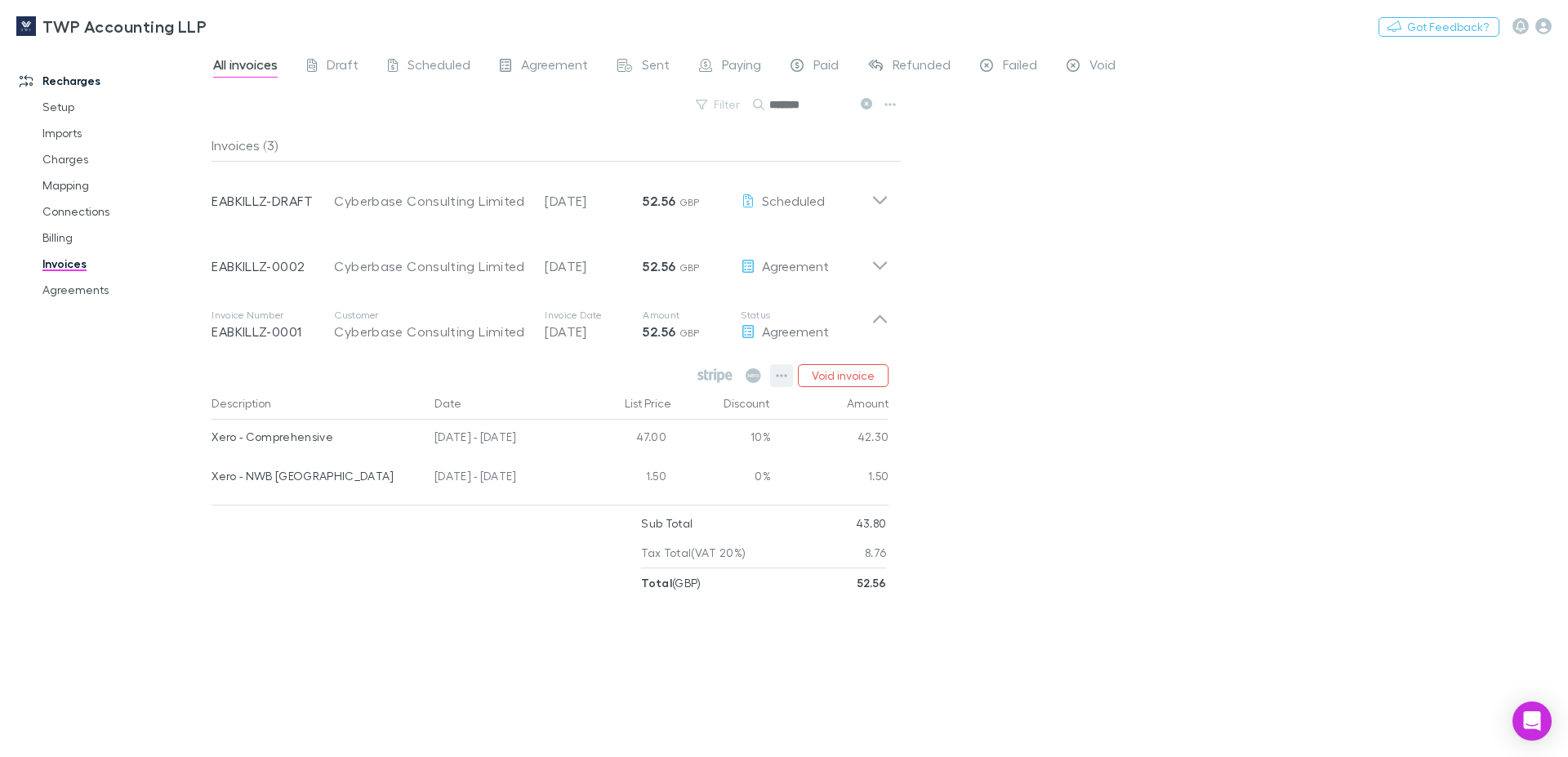
click at [784, 378] on icon "button" at bounding box center [781, 376] width 11 height 13
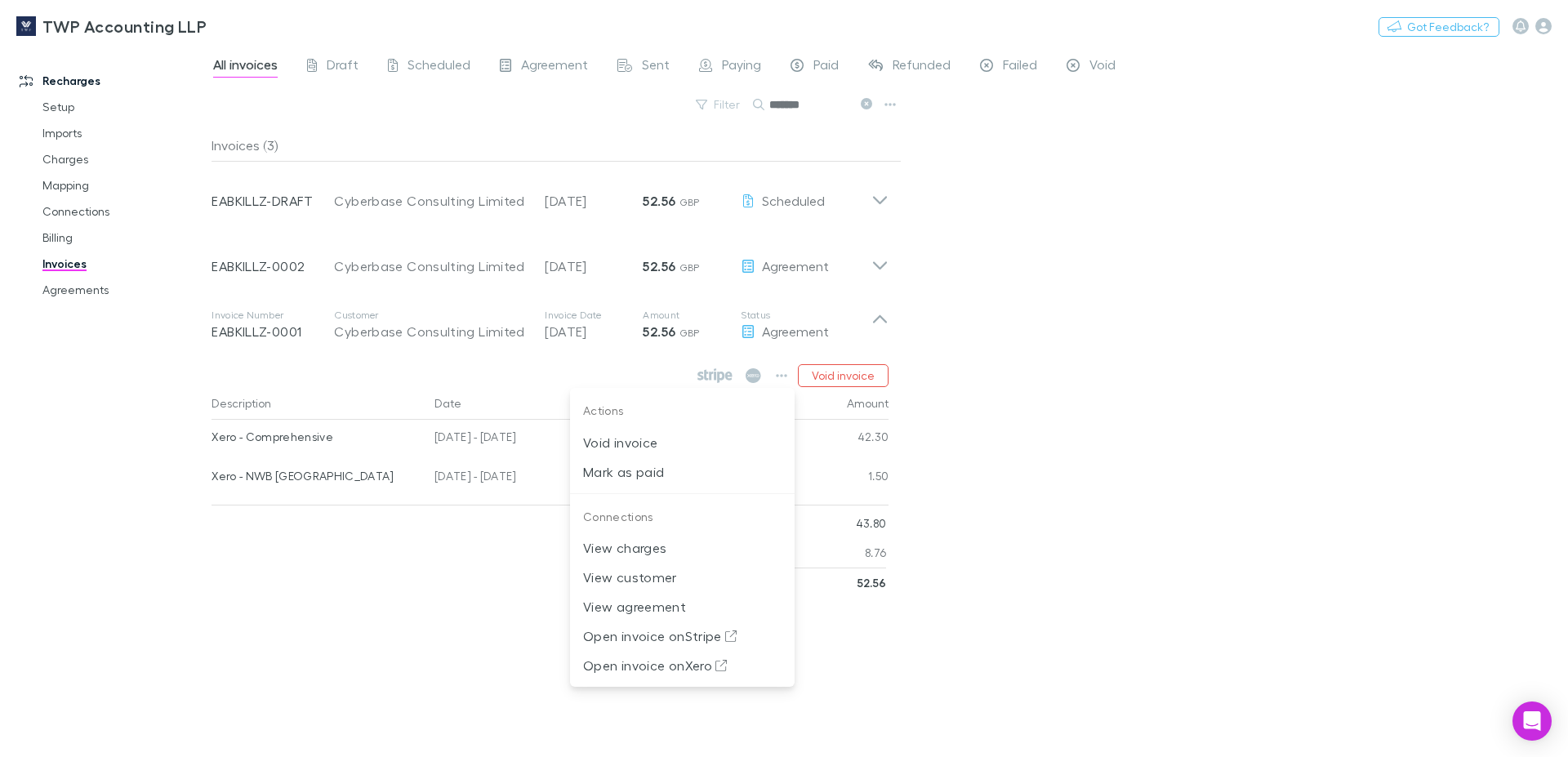
click at [1019, 396] on div at bounding box center [784, 378] width 1568 height 757
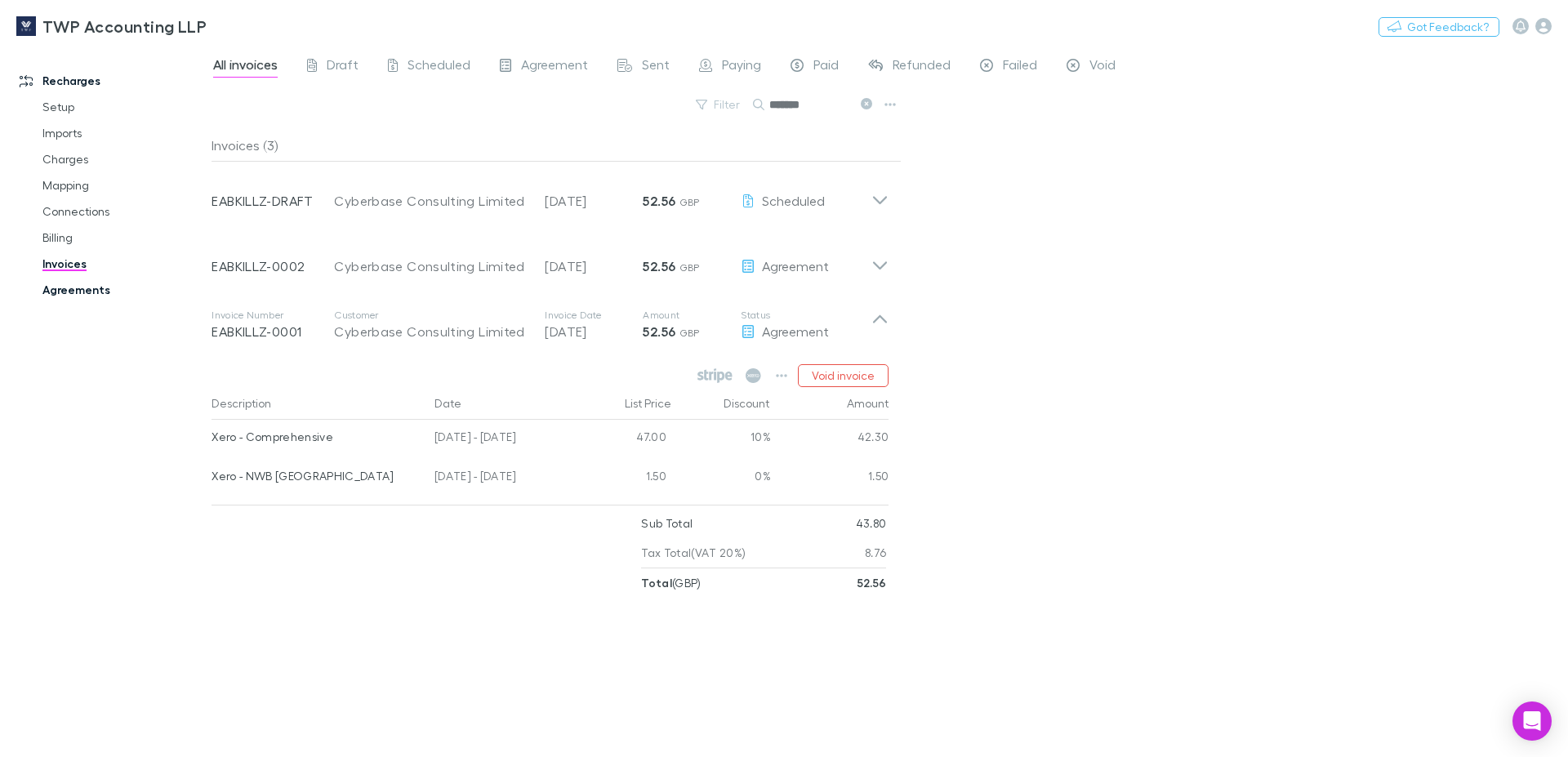
click at [82, 295] on link "Agreements" at bounding box center [124, 290] width 196 height 26
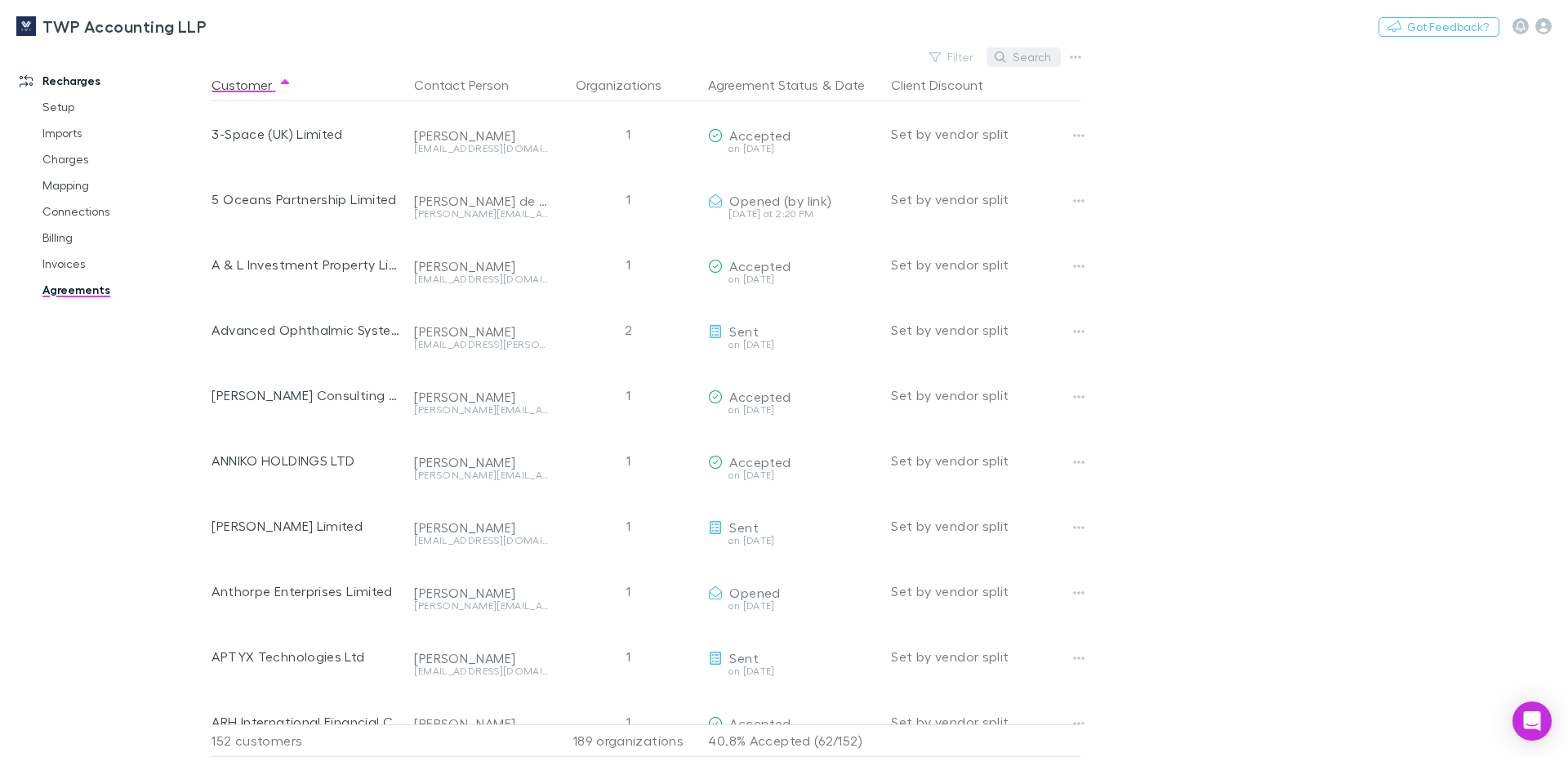
click at [1020, 56] on button "Search" at bounding box center [1023, 57] width 74 height 20
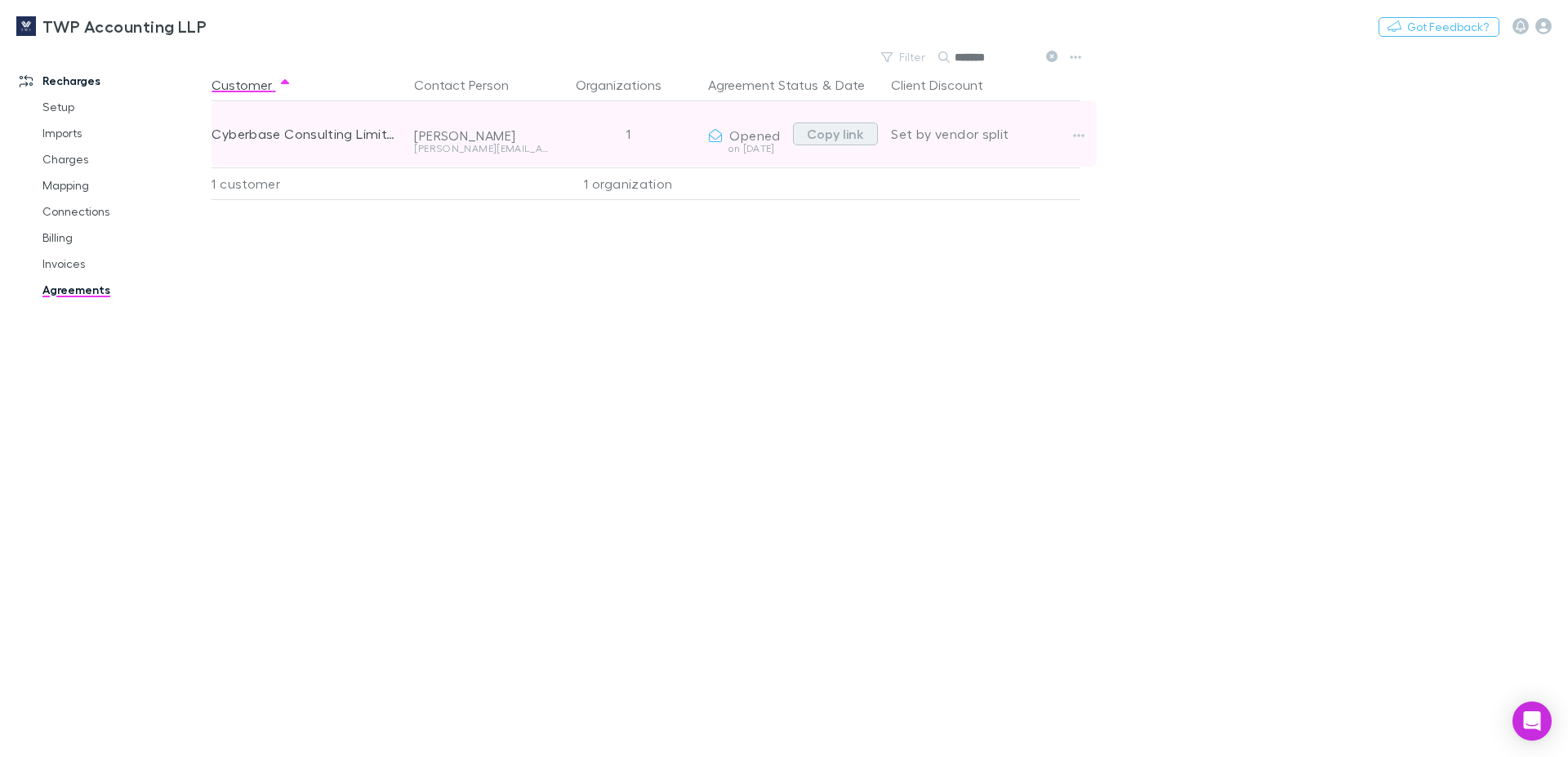
type input "*******"
click at [831, 137] on button "Copy link" at bounding box center [834, 134] width 85 height 23
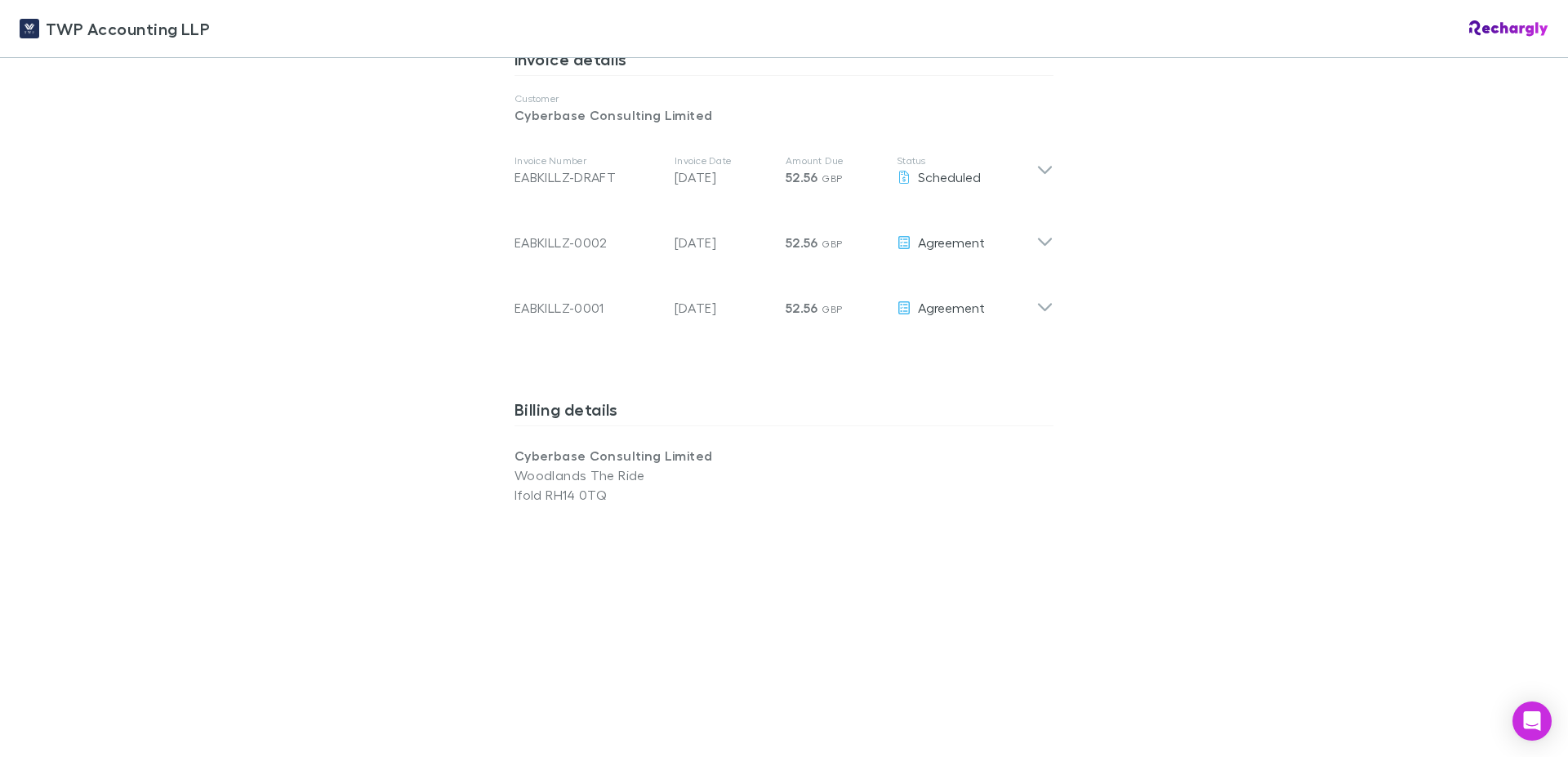
scroll to position [695, 0]
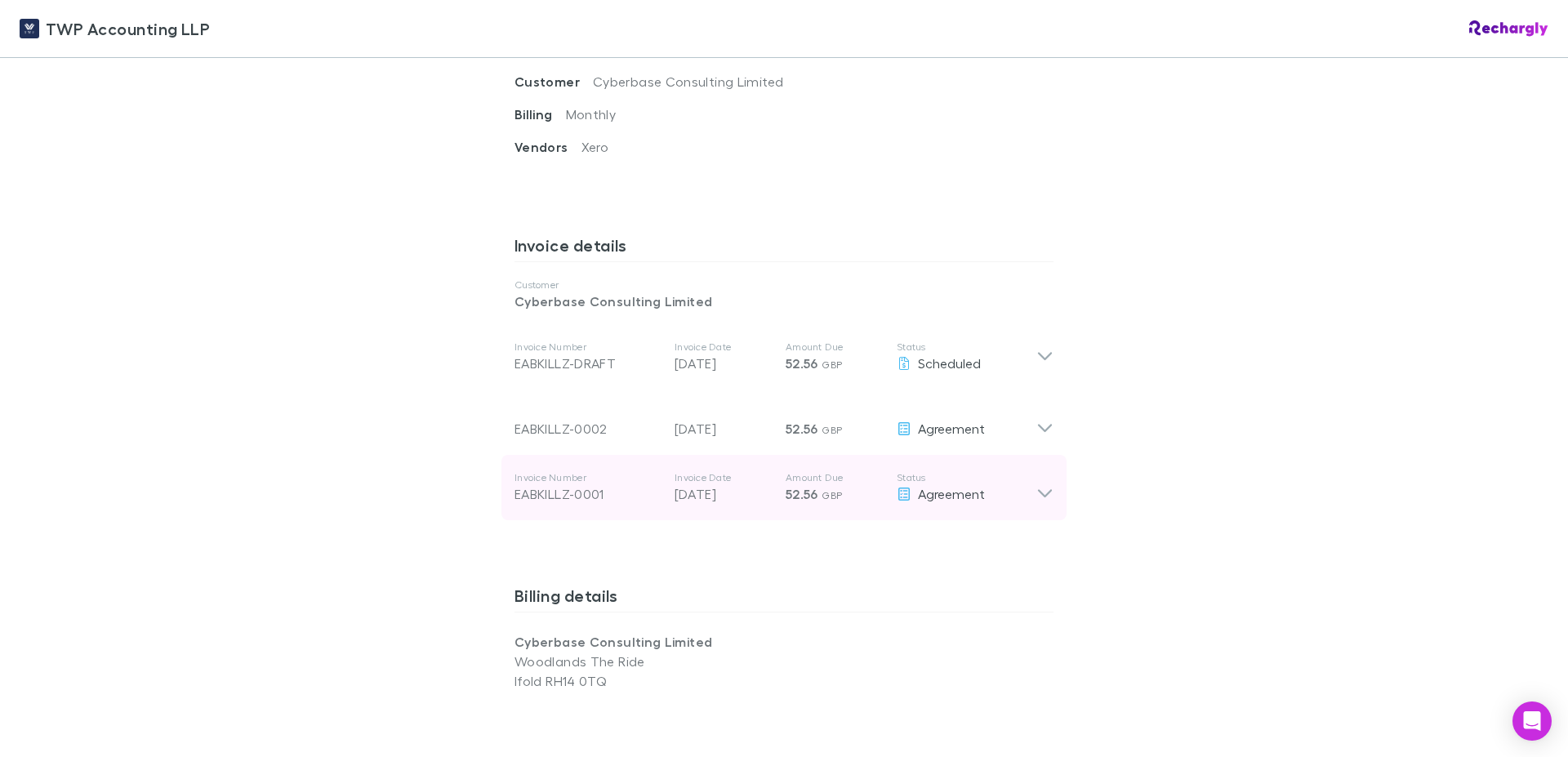
click at [1038, 490] on icon at bounding box center [1045, 494] width 14 height 8
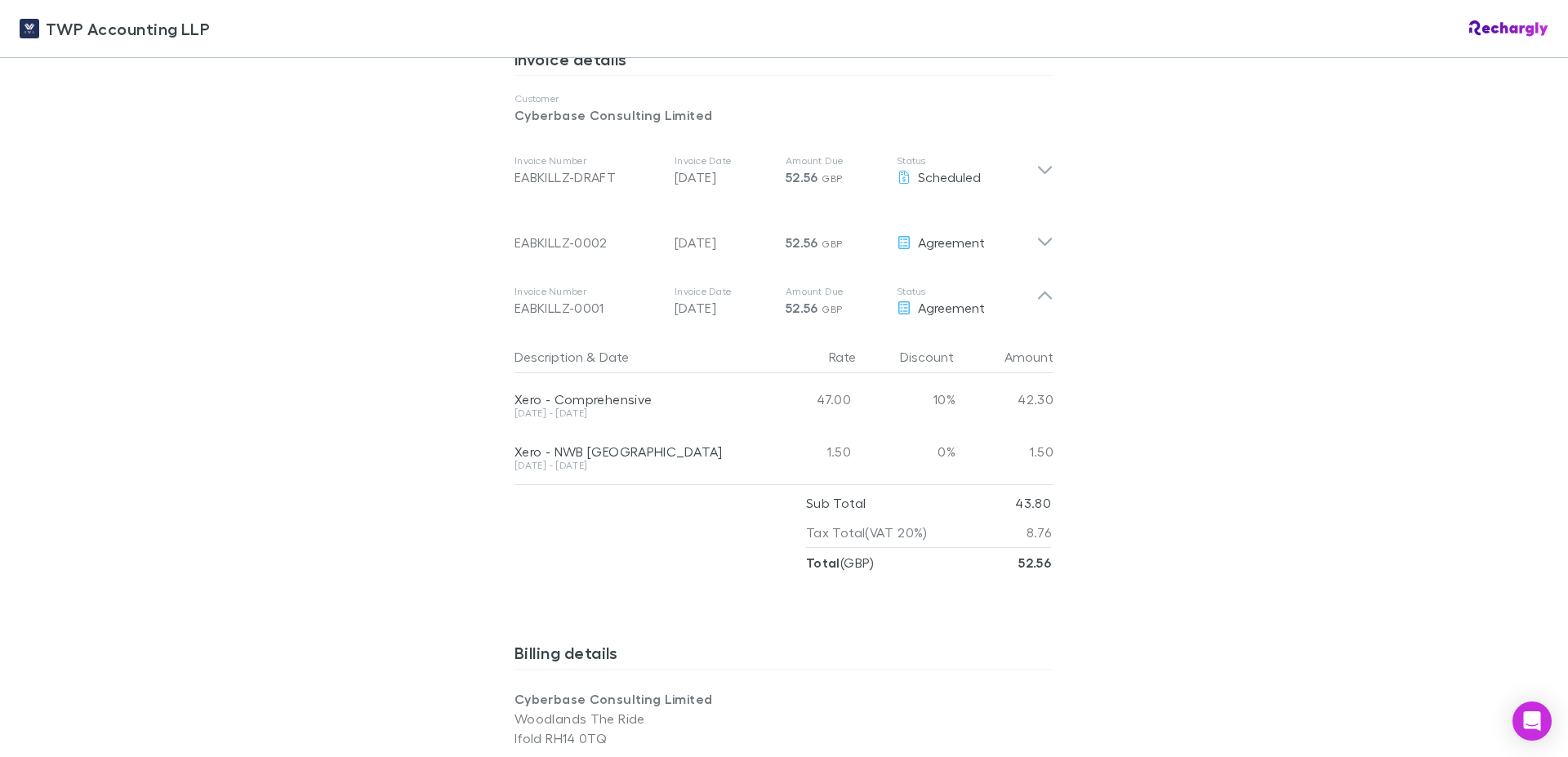
scroll to position [789, 0]
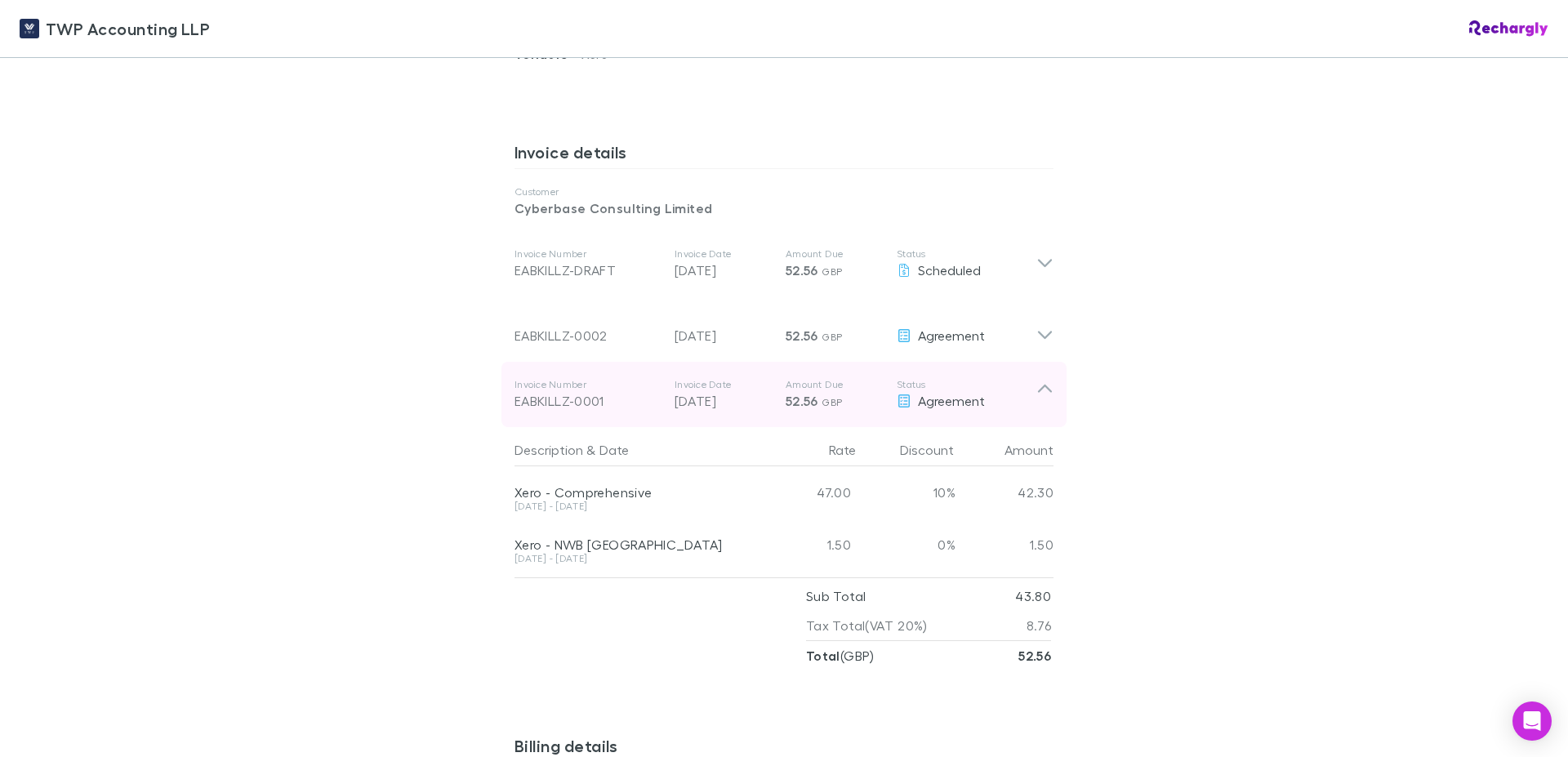
click at [1036, 378] on icon at bounding box center [1044, 394] width 17 height 33
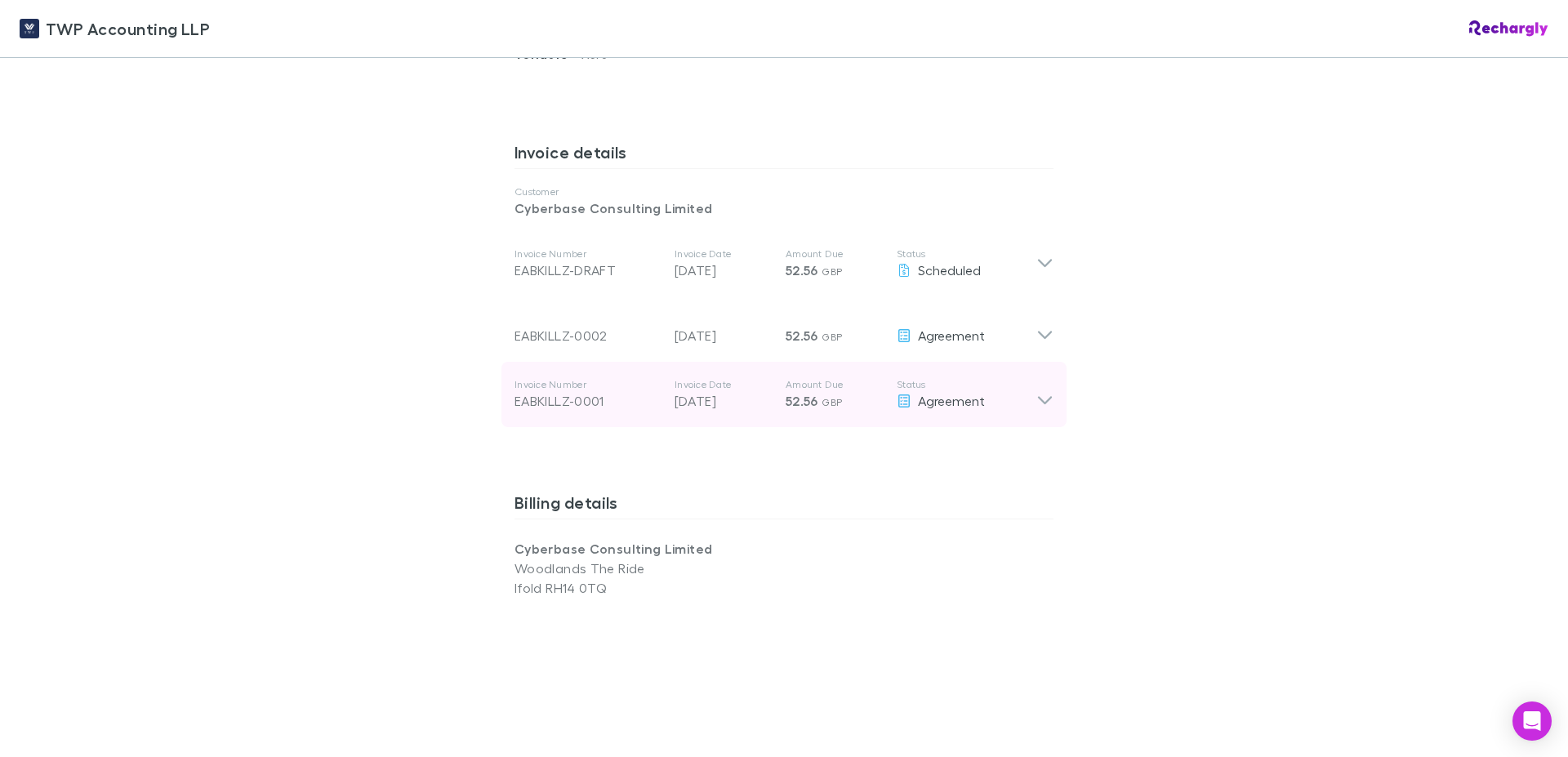
click at [1038, 397] on icon at bounding box center [1045, 401] width 14 height 8
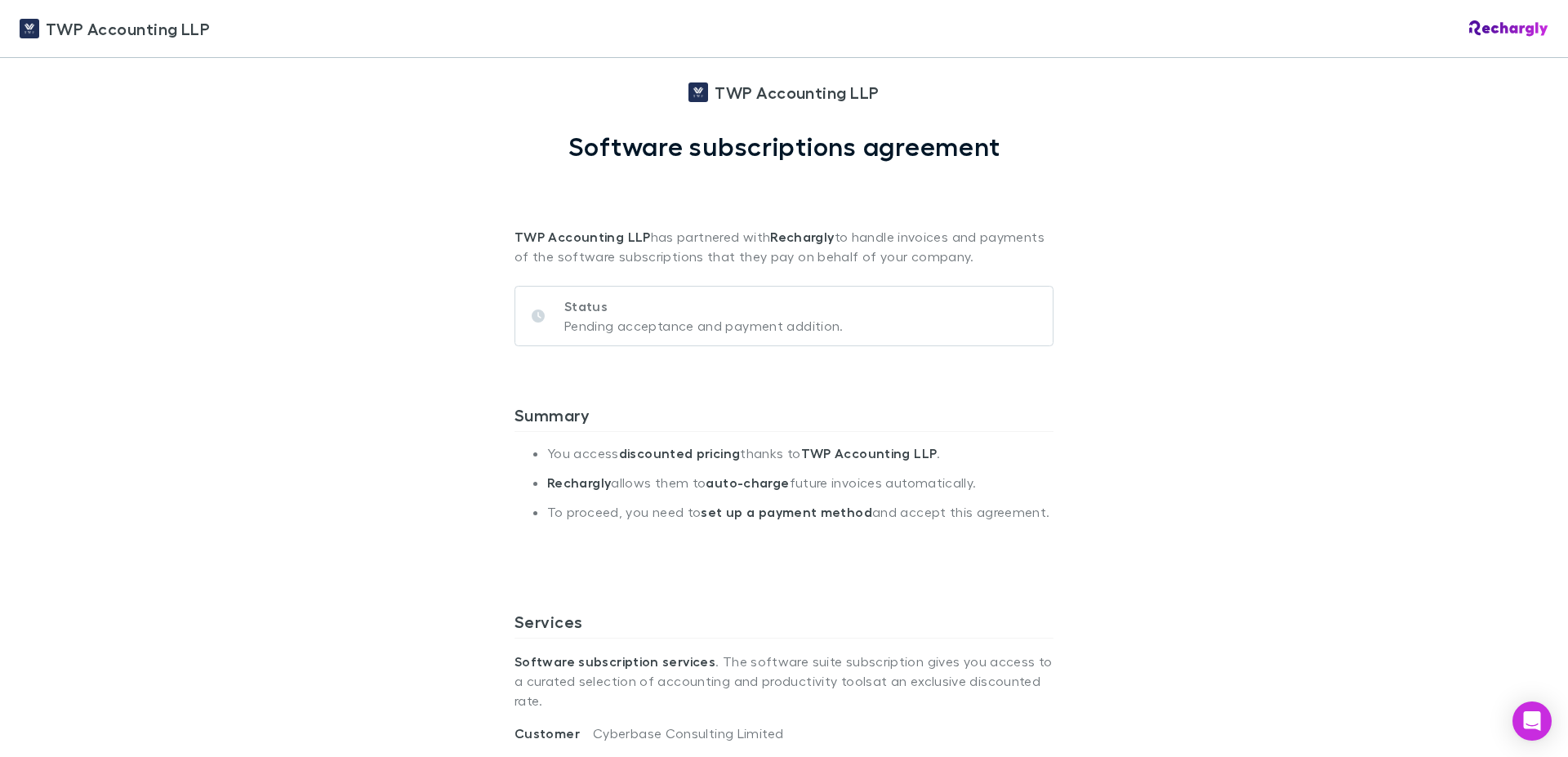
scroll to position [0, 0]
